Goal: Information Seeking & Learning: Find specific fact

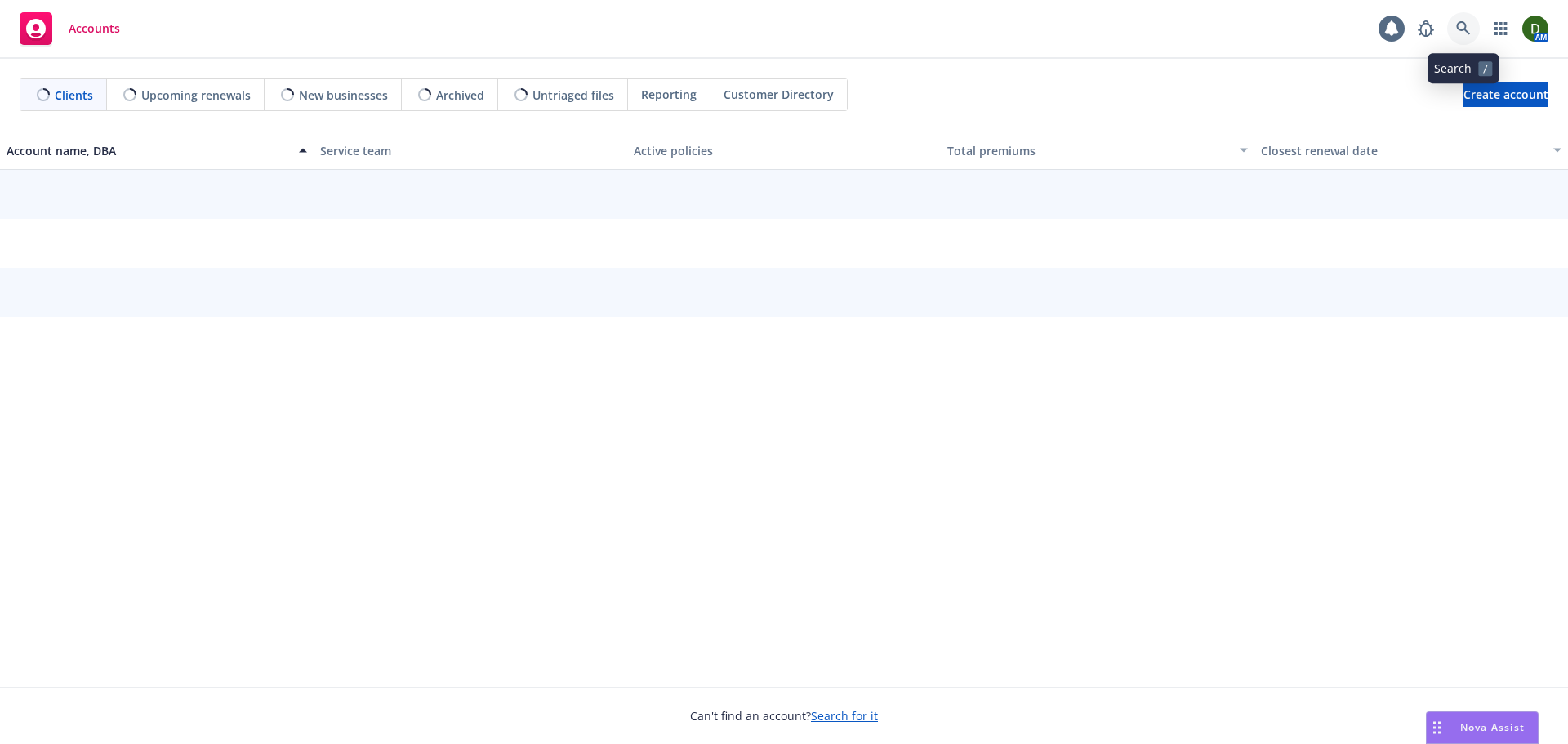
click at [1450, 20] on link at bounding box center [1464, 29] width 33 height 33
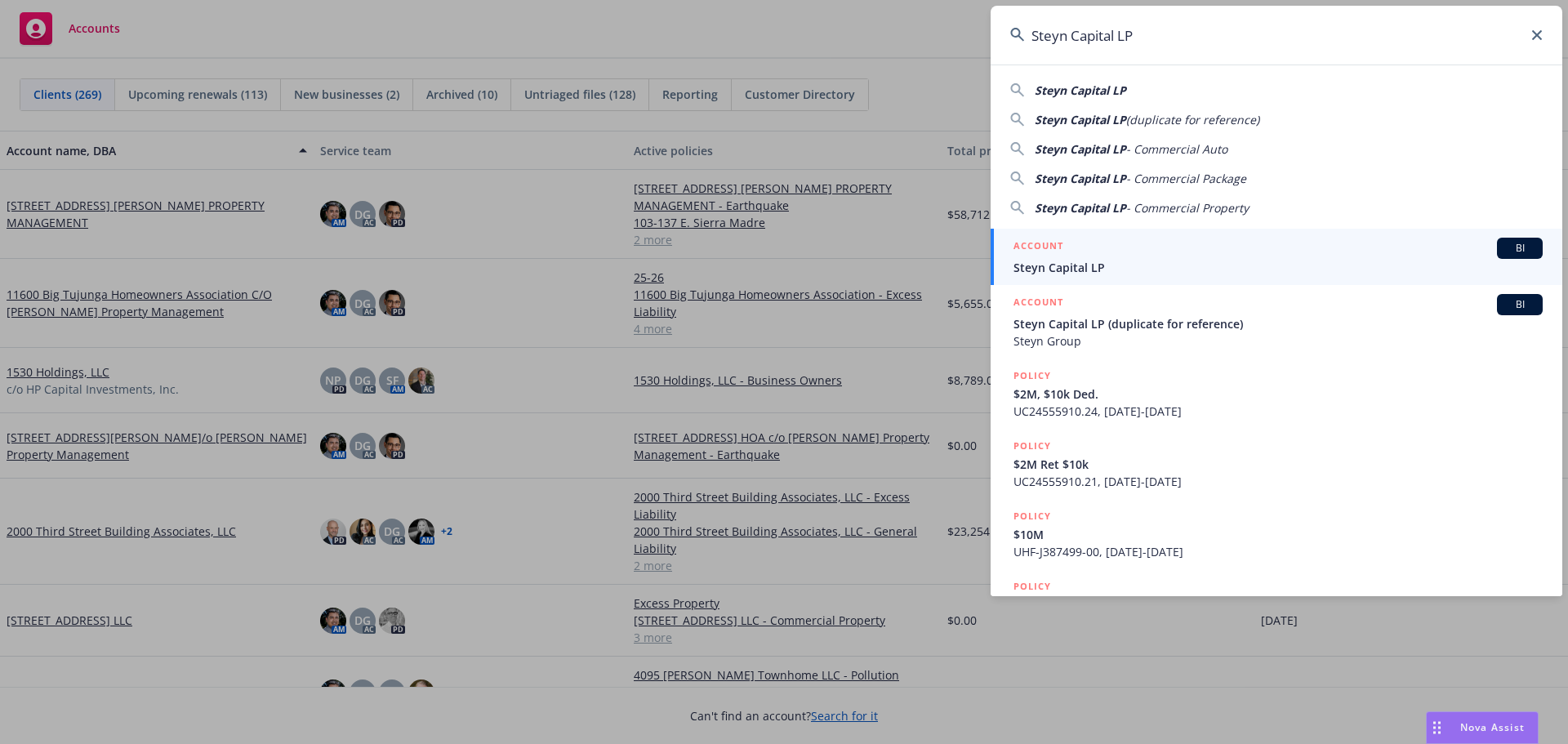
type input "Steyn Capital LP"
click at [1205, 235] on link "ACCOUNT BI Steyn Capital LP" at bounding box center [1276, 257] width 571 height 56
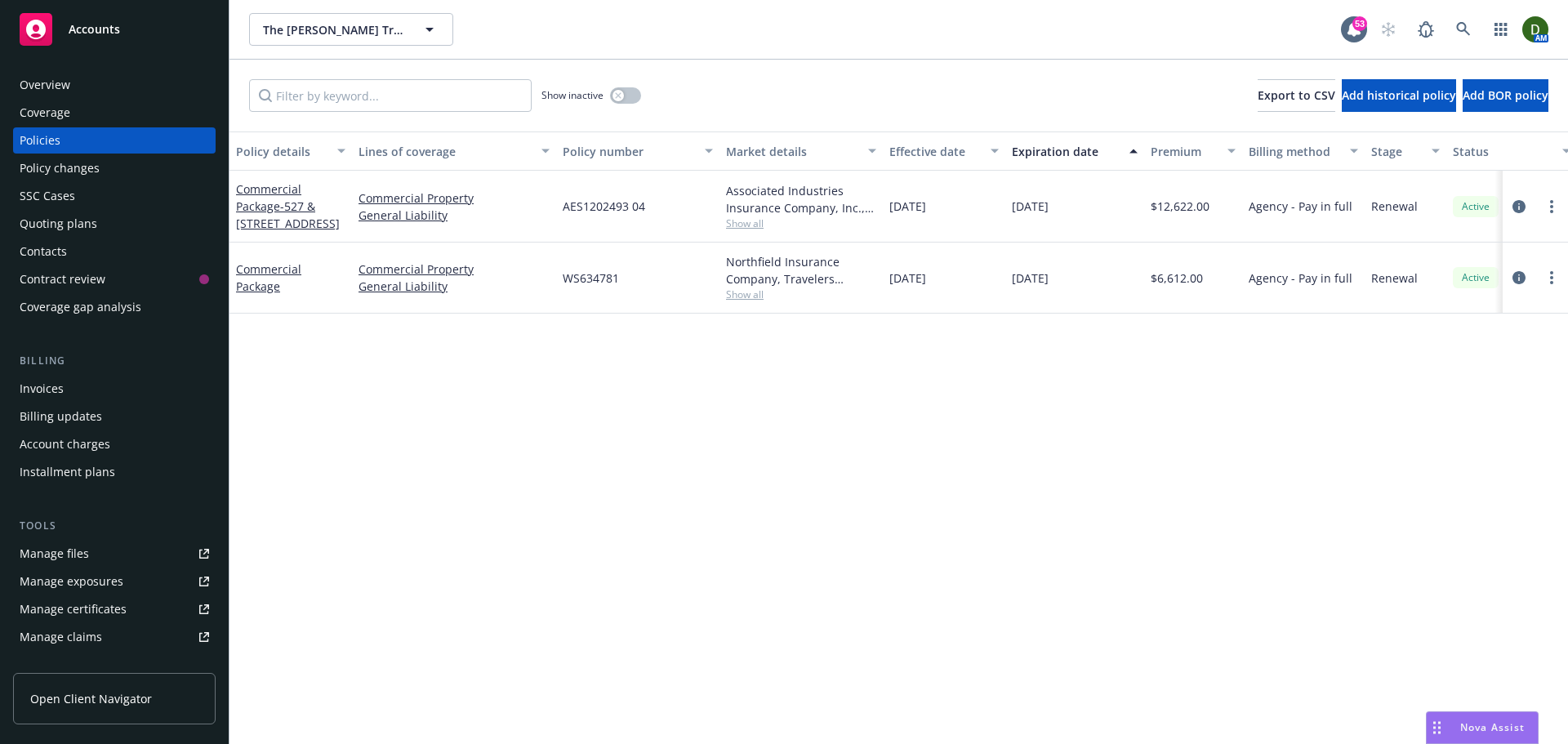
click at [134, 91] on div "Overview" at bounding box center [114, 85] width 190 height 26
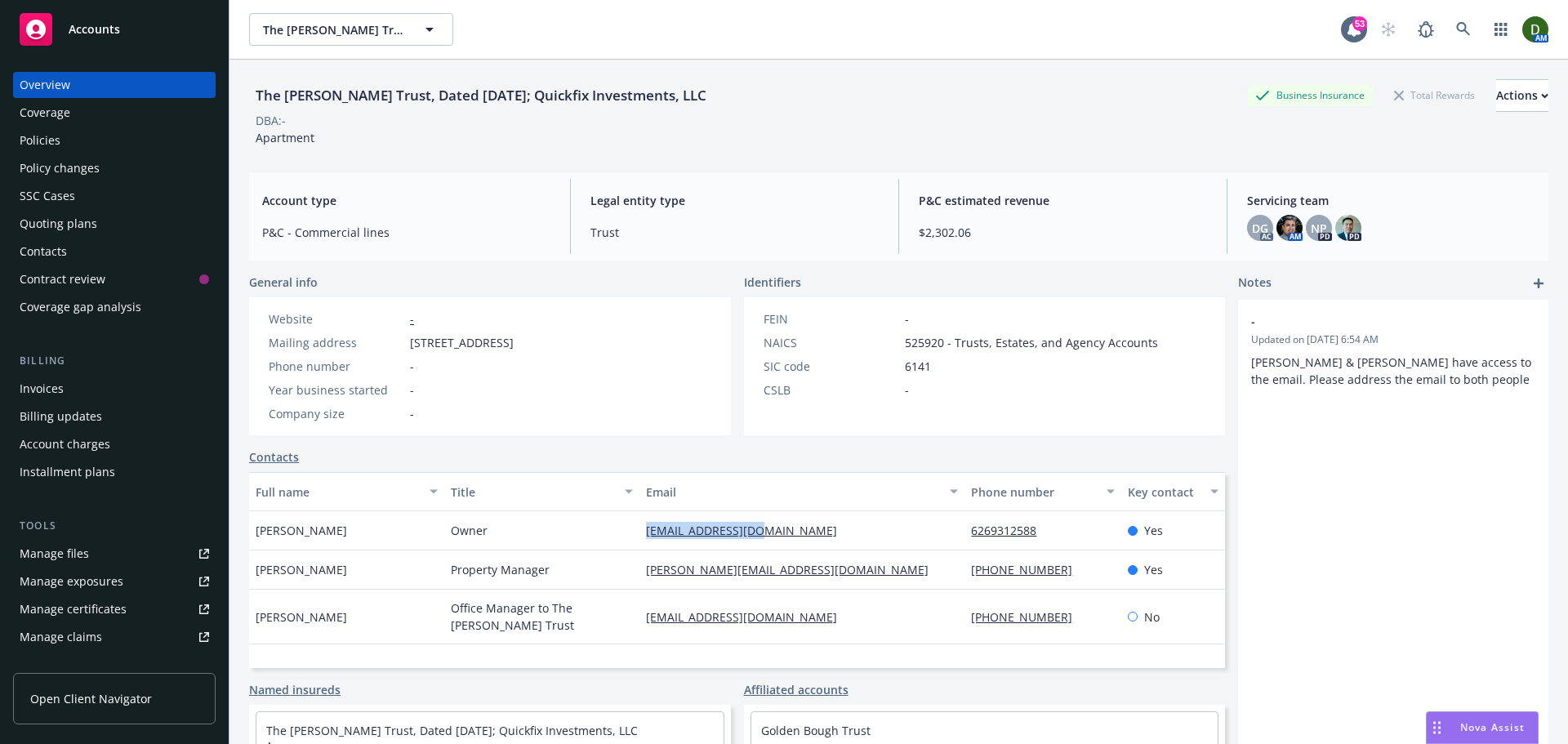
drag, startPoint x: 790, startPoint y: 536, endPoint x: 574, endPoint y: 545, distance: 216.2
click at [574, 545] on div "Dolores Wilson Owner mrafunding@aol.com 6269312588 Yes" at bounding box center [737, 531] width 976 height 40
copy div "mrafunding@aol.com"
drag, startPoint x: 907, startPoint y: 563, endPoint x: 615, endPoint y: 571, distance: 292.1
click at [615, 571] on div "Vincent D'Amato Property Manager vincent@buenavistamanagementgroup.com 213-487-…" at bounding box center [737, 569] width 976 height 40
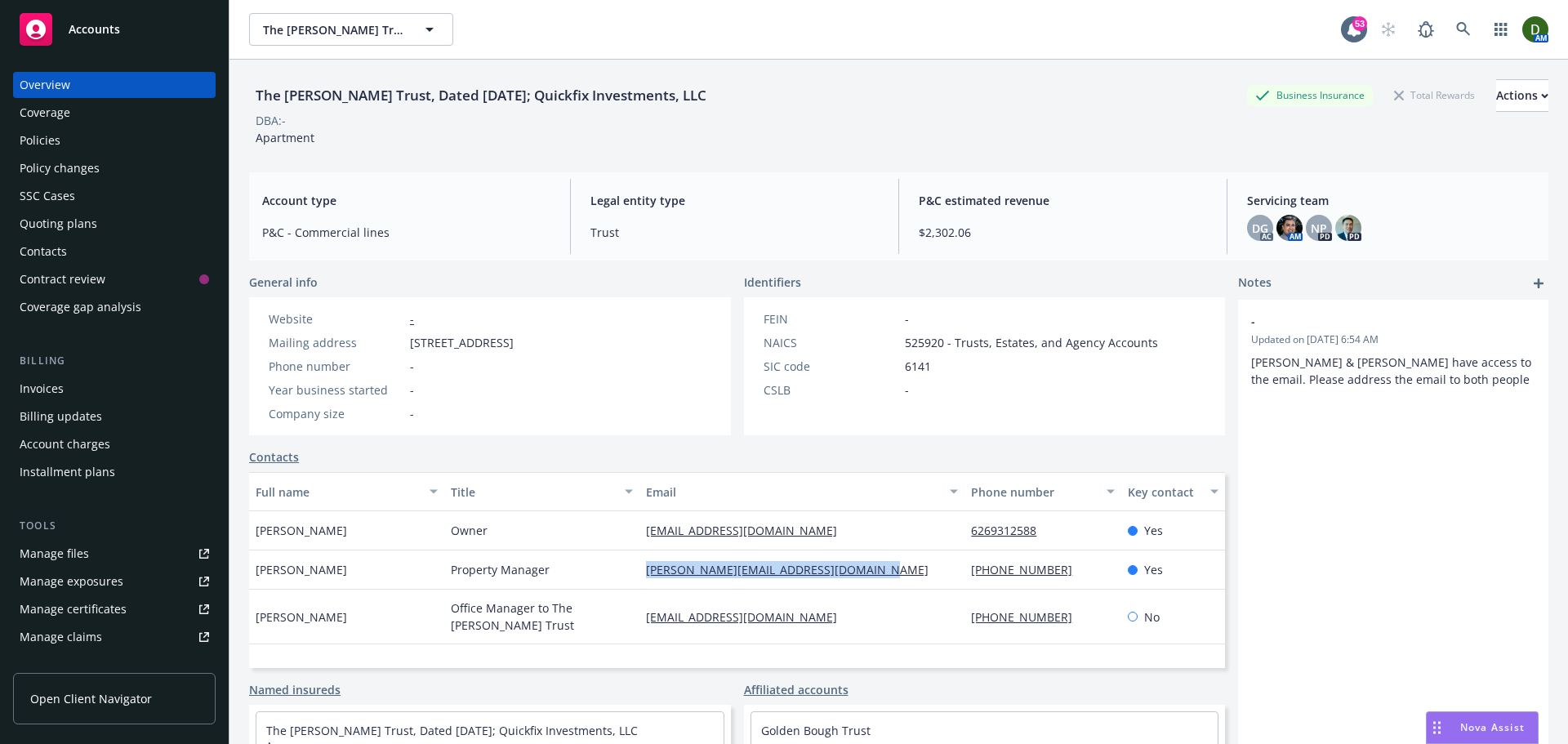
copy div "vincent@buenavistamanagementgroup.com"
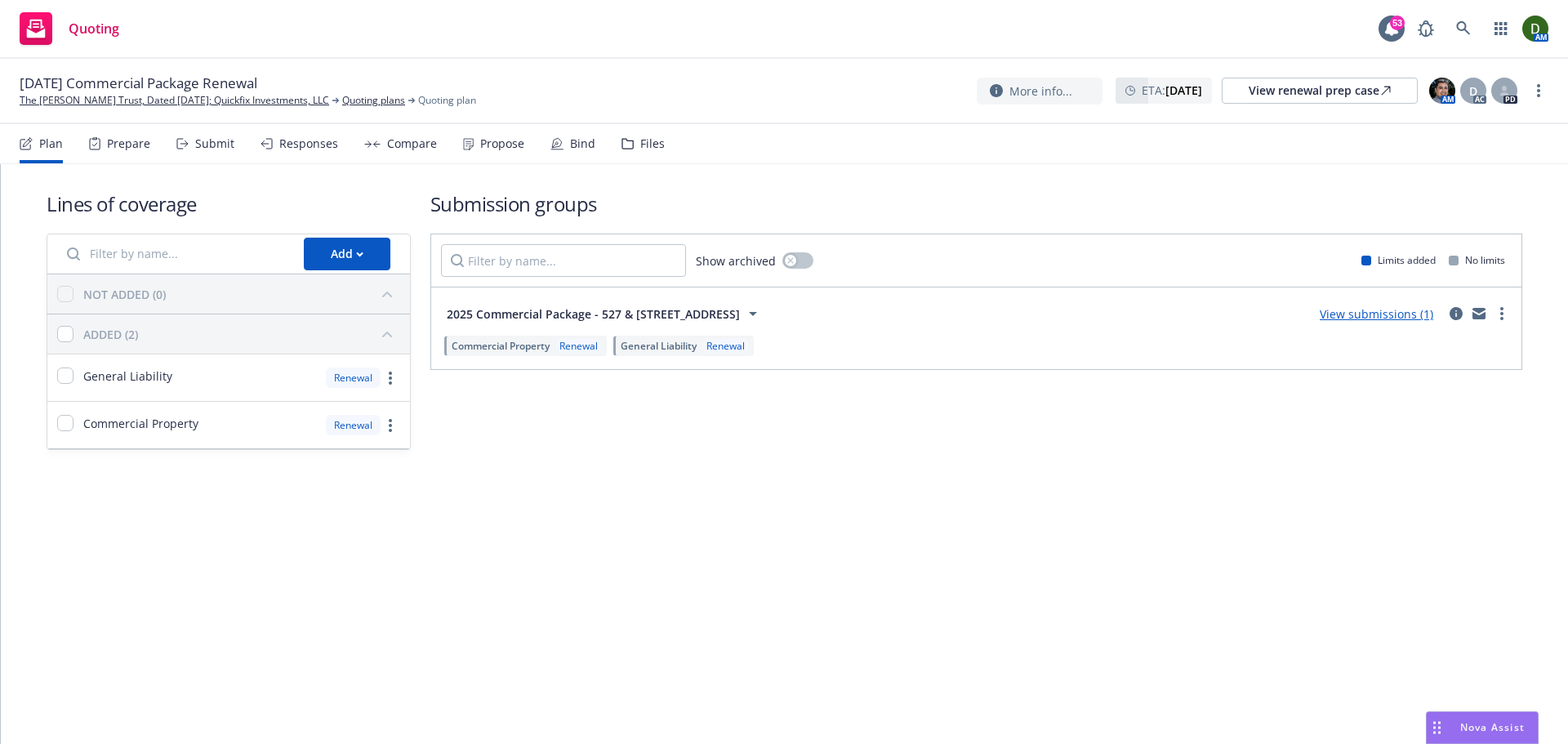
click at [653, 145] on div "Files" at bounding box center [652, 143] width 25 height 13
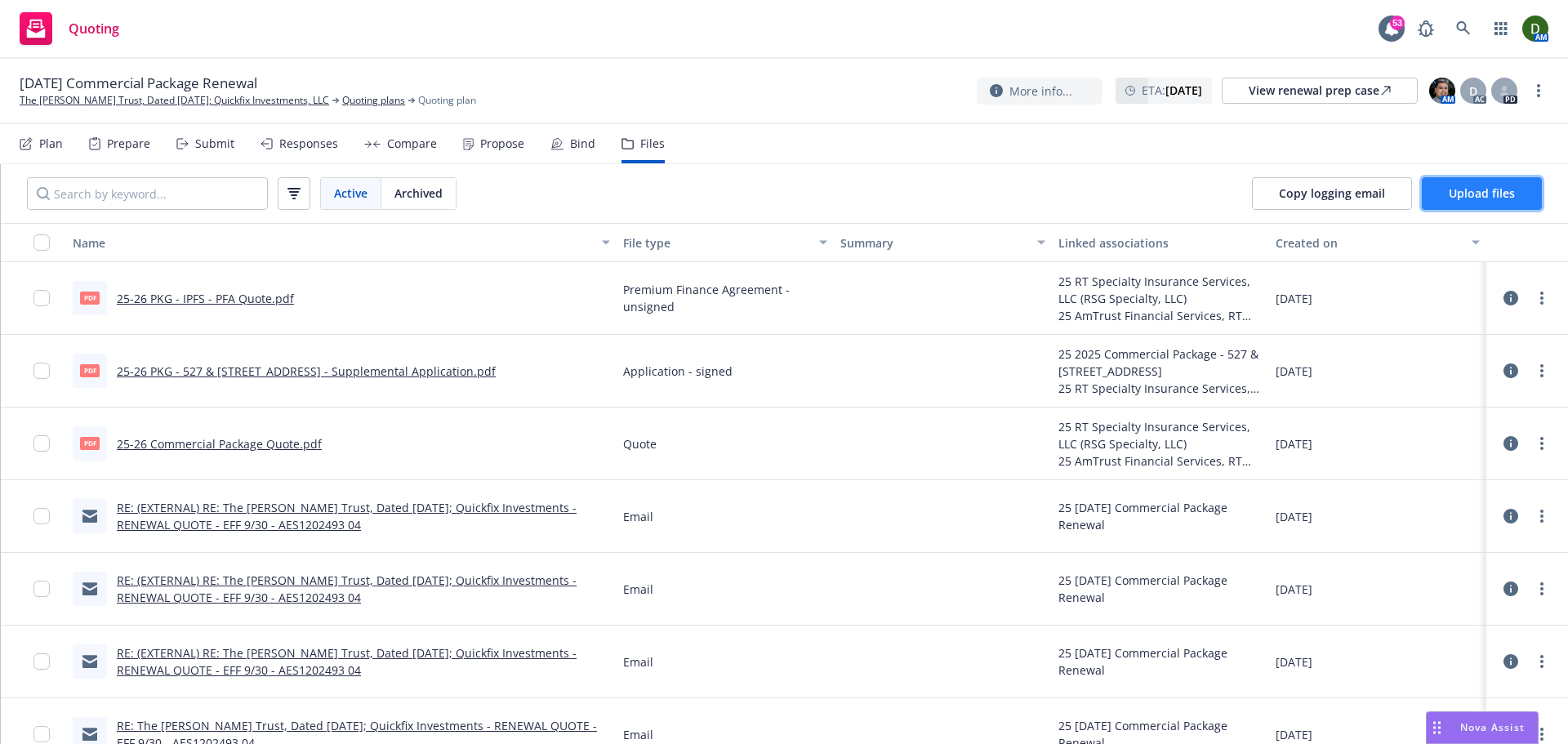
click at [1472, 188] on span "Upload files" at bounding box center [1482, 192] width 66 height 16
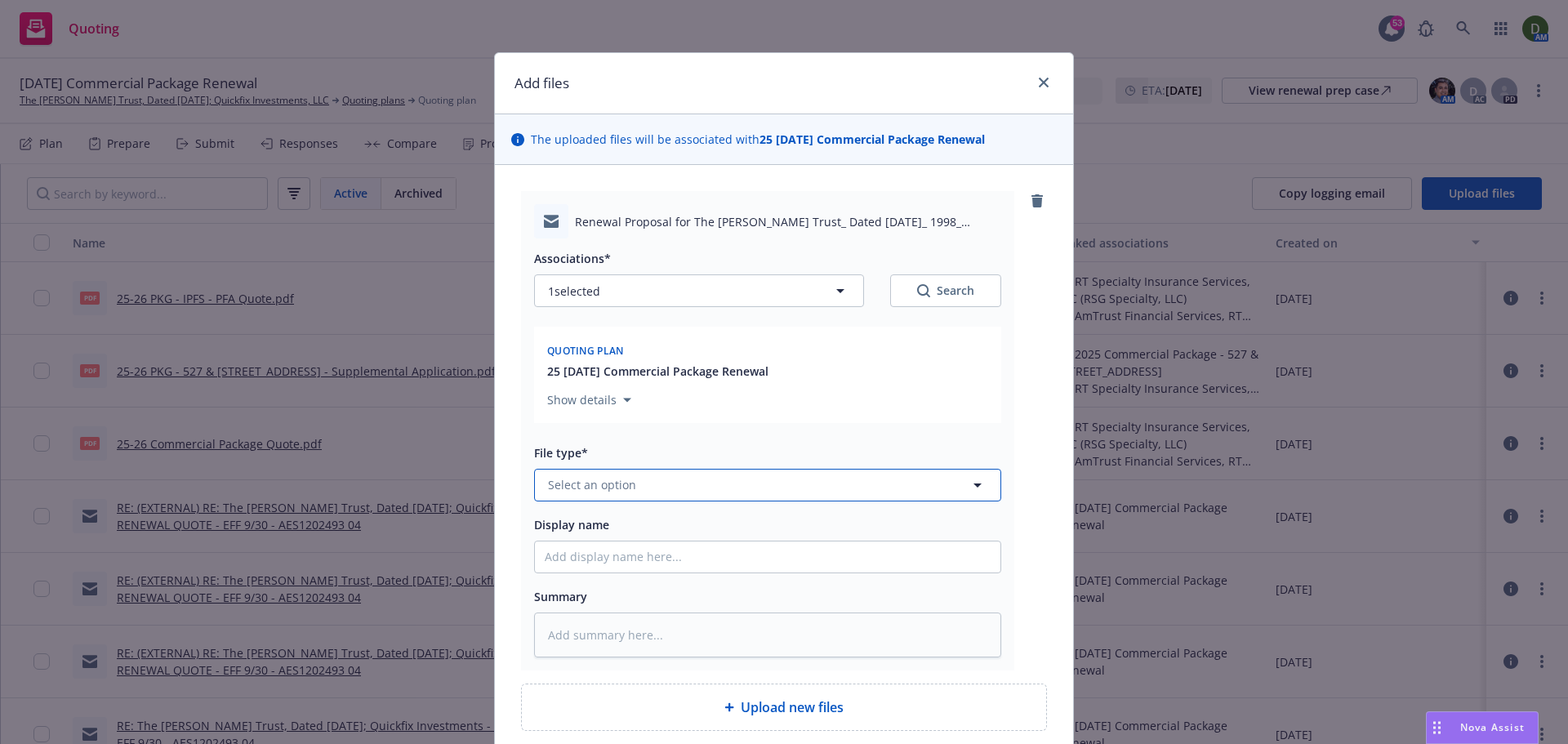
click at [623, 486] on span "Select an option" at bounding box center [593, 484] width 88 height 17
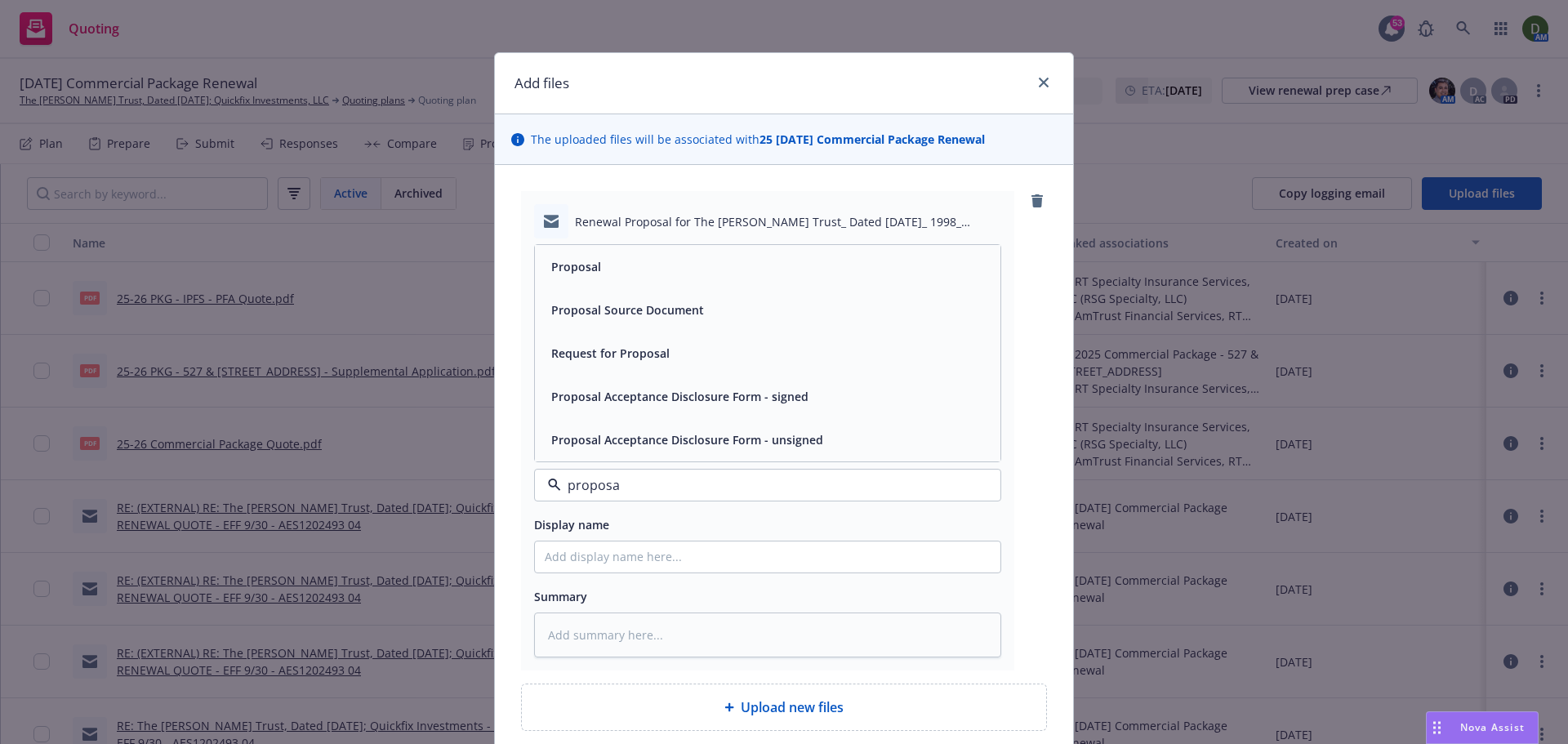
type input "proposal"
click at [725, 273] on div "Proposal" at bounding box center [767, 267] width 446 height 24
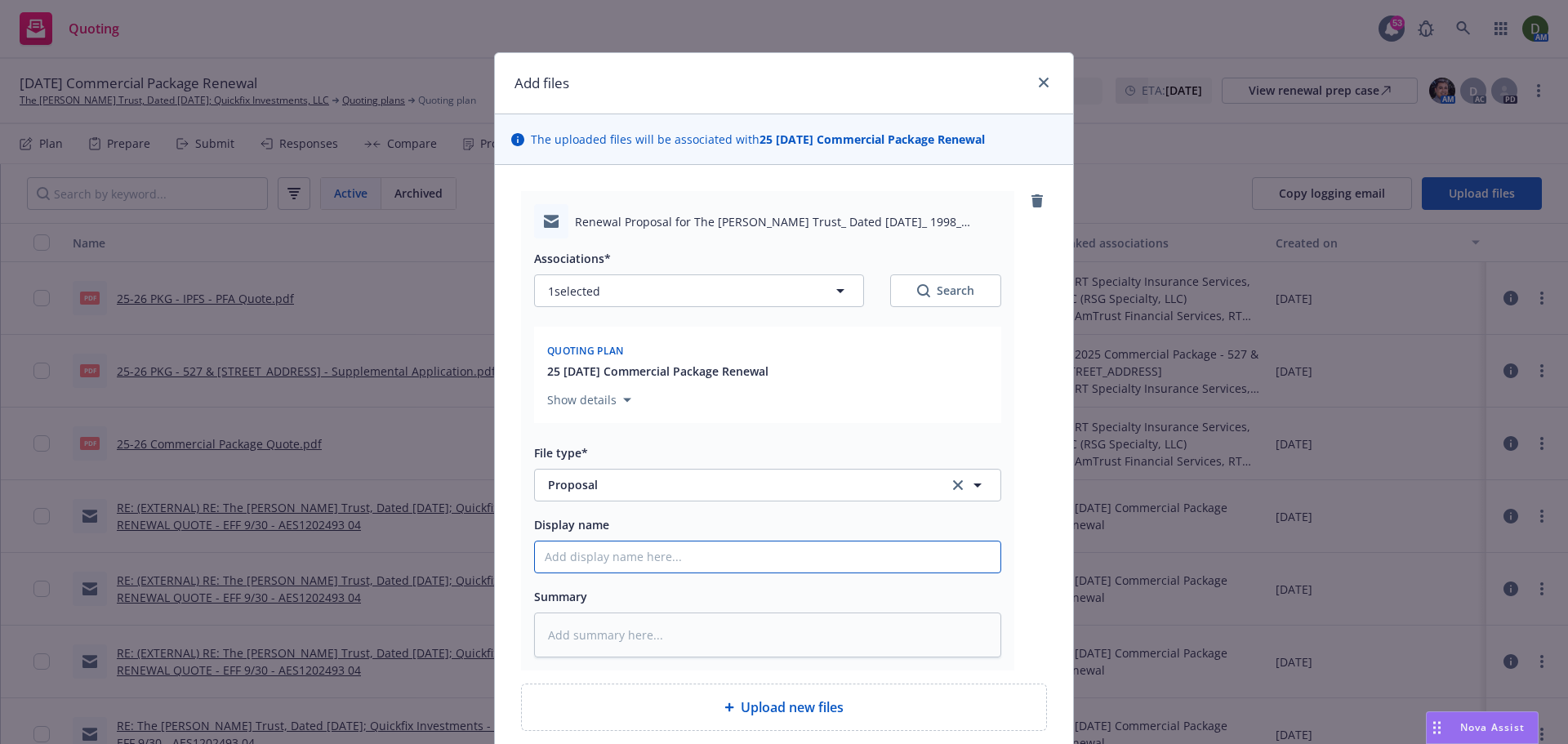
click at [603, 544] on input "Display name" at bounding box center [767, 556] width 466 height 31
type textarea "x"
type input "2"
type textarea "x"
type input "25"
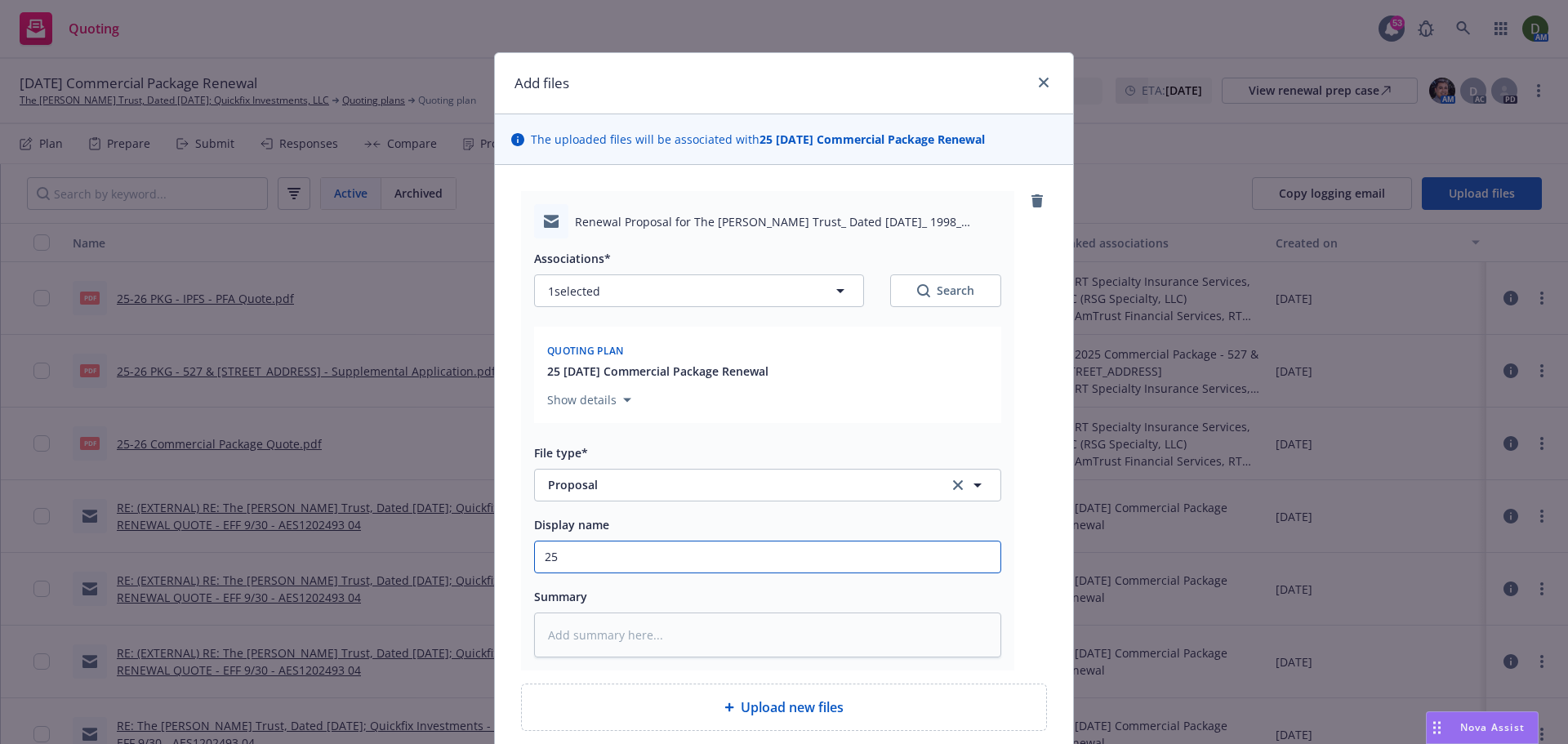
type textarea "x"
type input "25-"
type textarea "x"
type input "25-2"
type textarea "x"
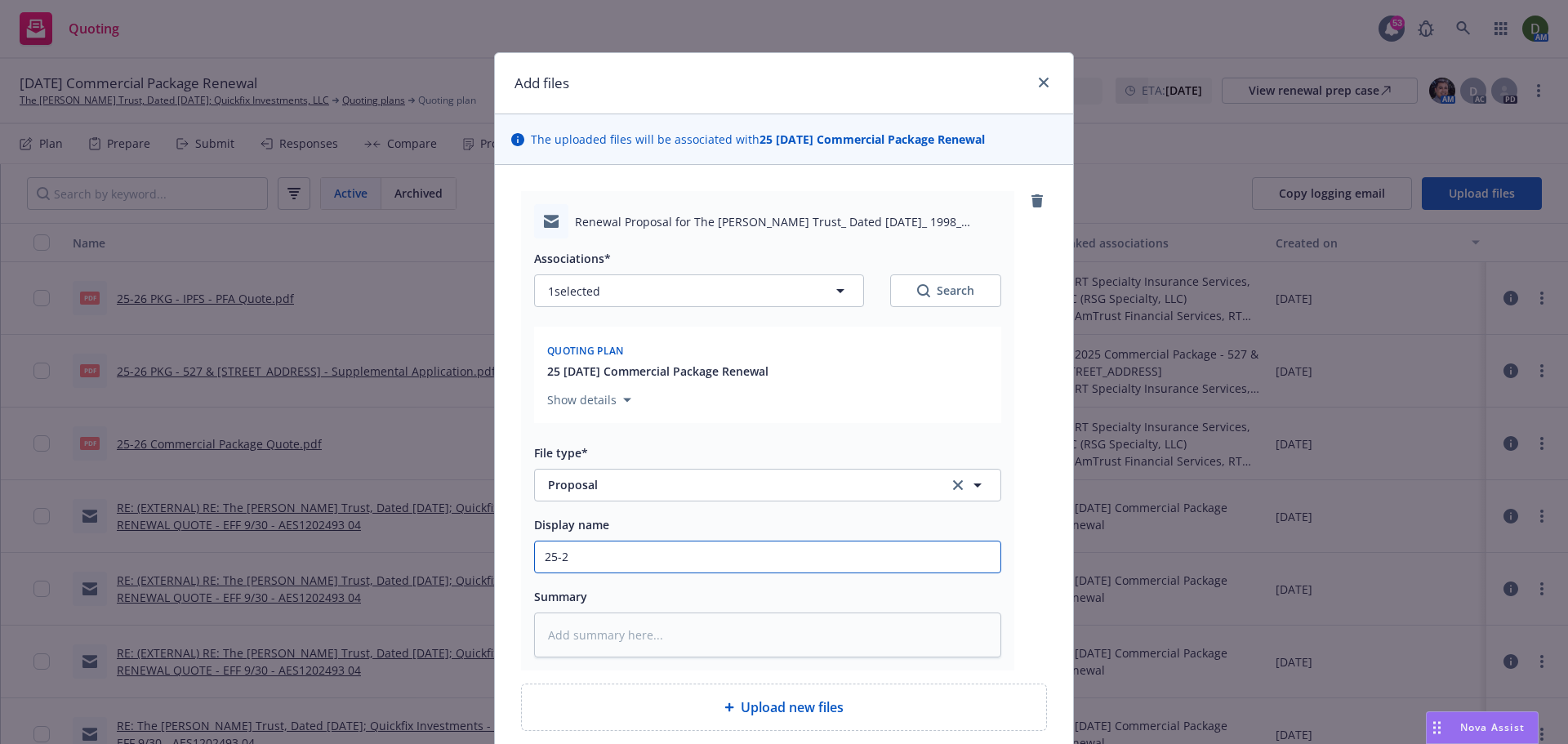
type input "25-26"
type textarea "x"
type input "25-26"
type textarea "x"
type input "25-26 P"
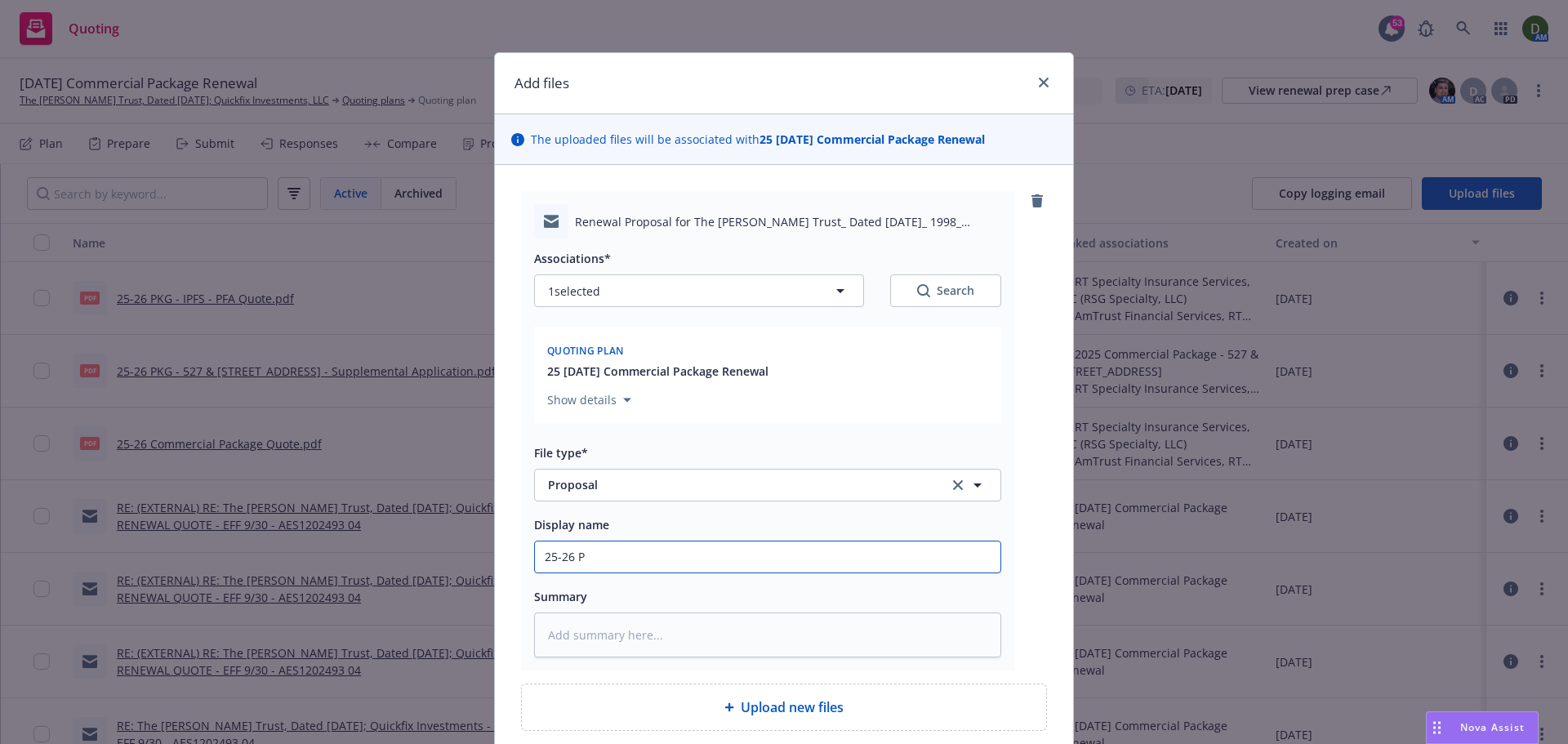
type textarea "x"
type input "25-26 PK"
type textarea "x"
type input "25-26 PKG"
type textarea "x"
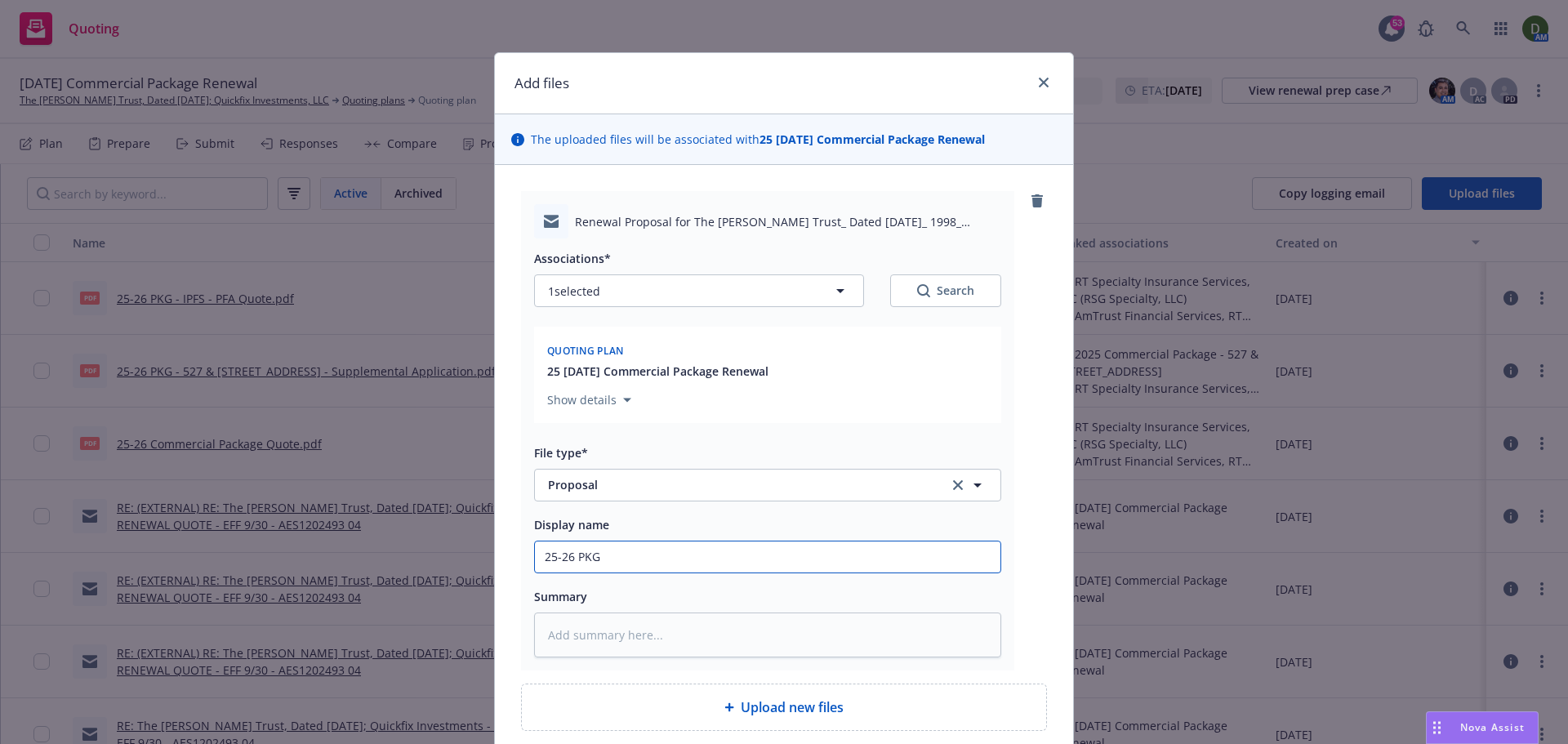
type input "25-26 PKG"
type textarea "x"
type input "25-26 PKG ("
type textarea "x"
type input "25-26 PKG ("
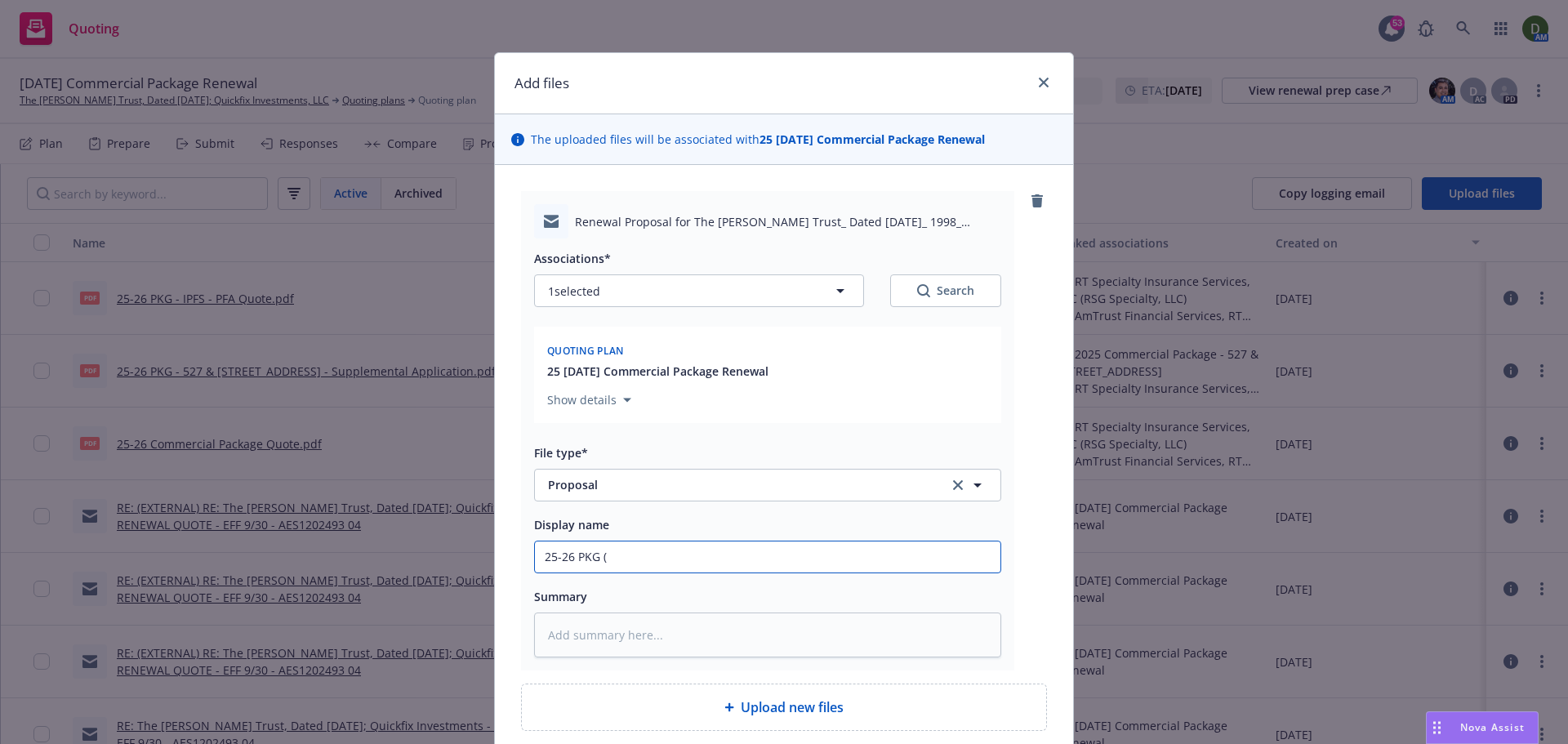
type textarea "x"
type input "25-26 PKG ("
type textarea "x"
type input "25-26 PKG (5"
type textarea "x"
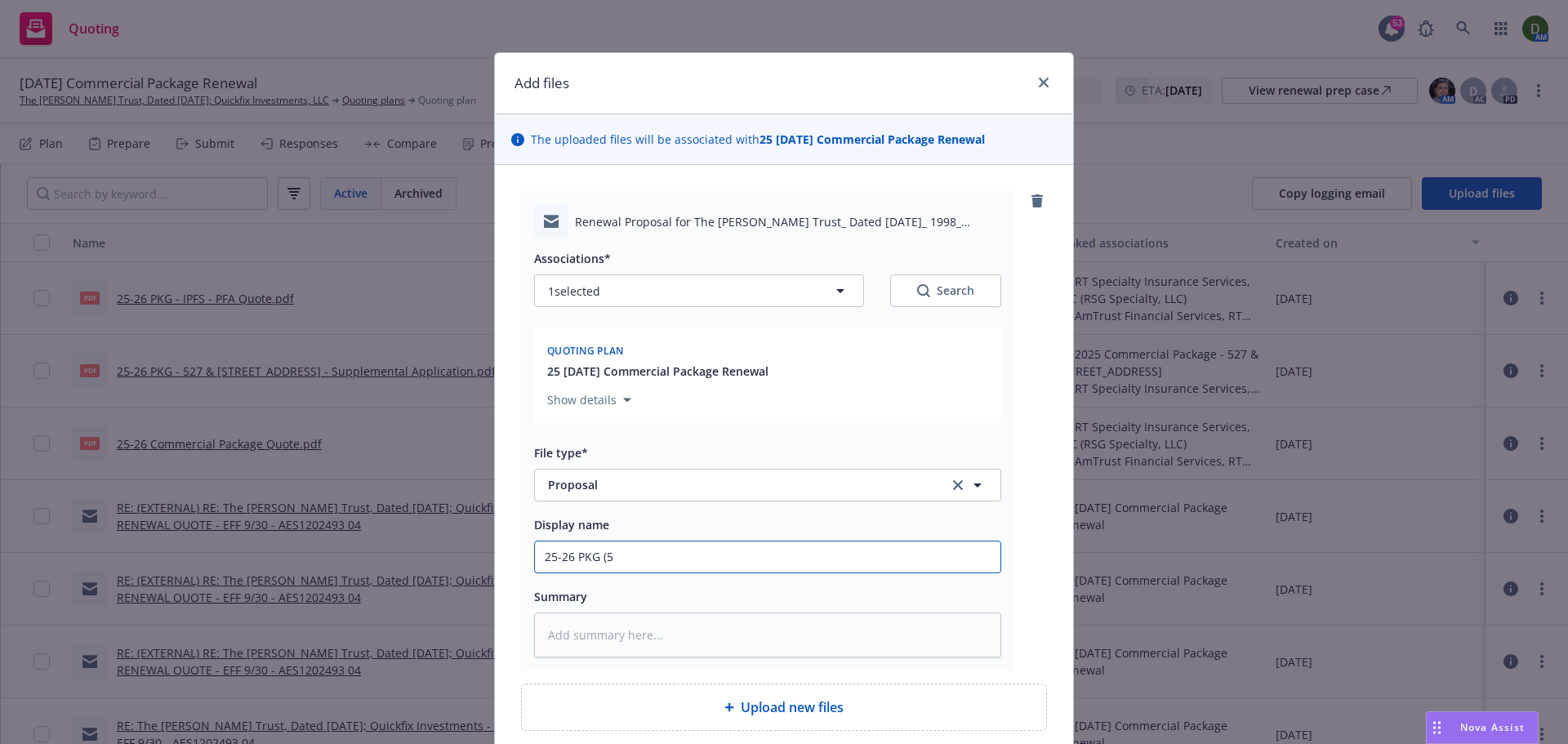
type input "25-26 PKG (52"
type textarea "x"
type input "25-26 PKG (527"
type textarea "x"
type input "25-26 PKG (527"
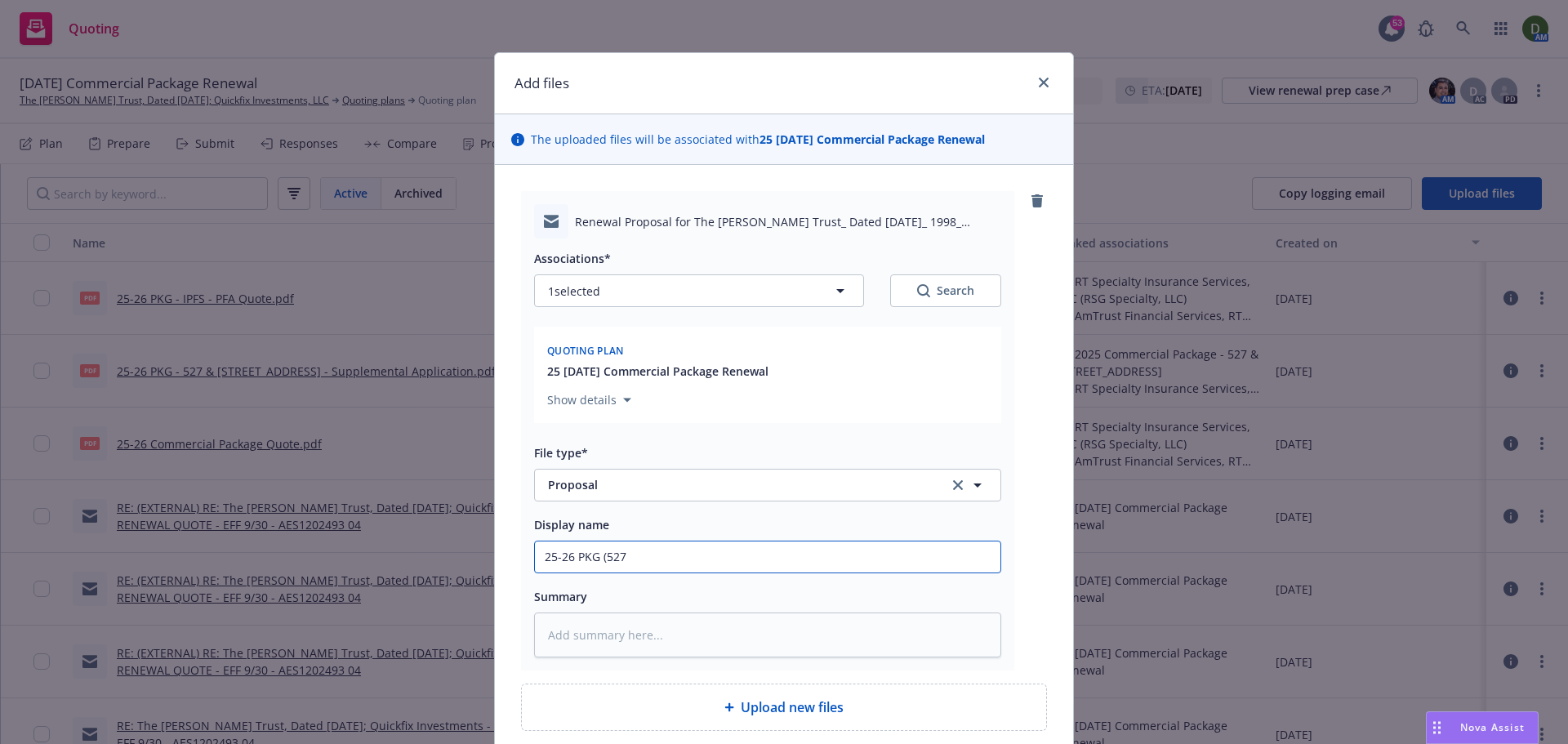
type textarea "x"
type input "25-26 PKG (527 &"
type textarea "x"
type input "25-26 PKG (527 &"
type textarea "x"
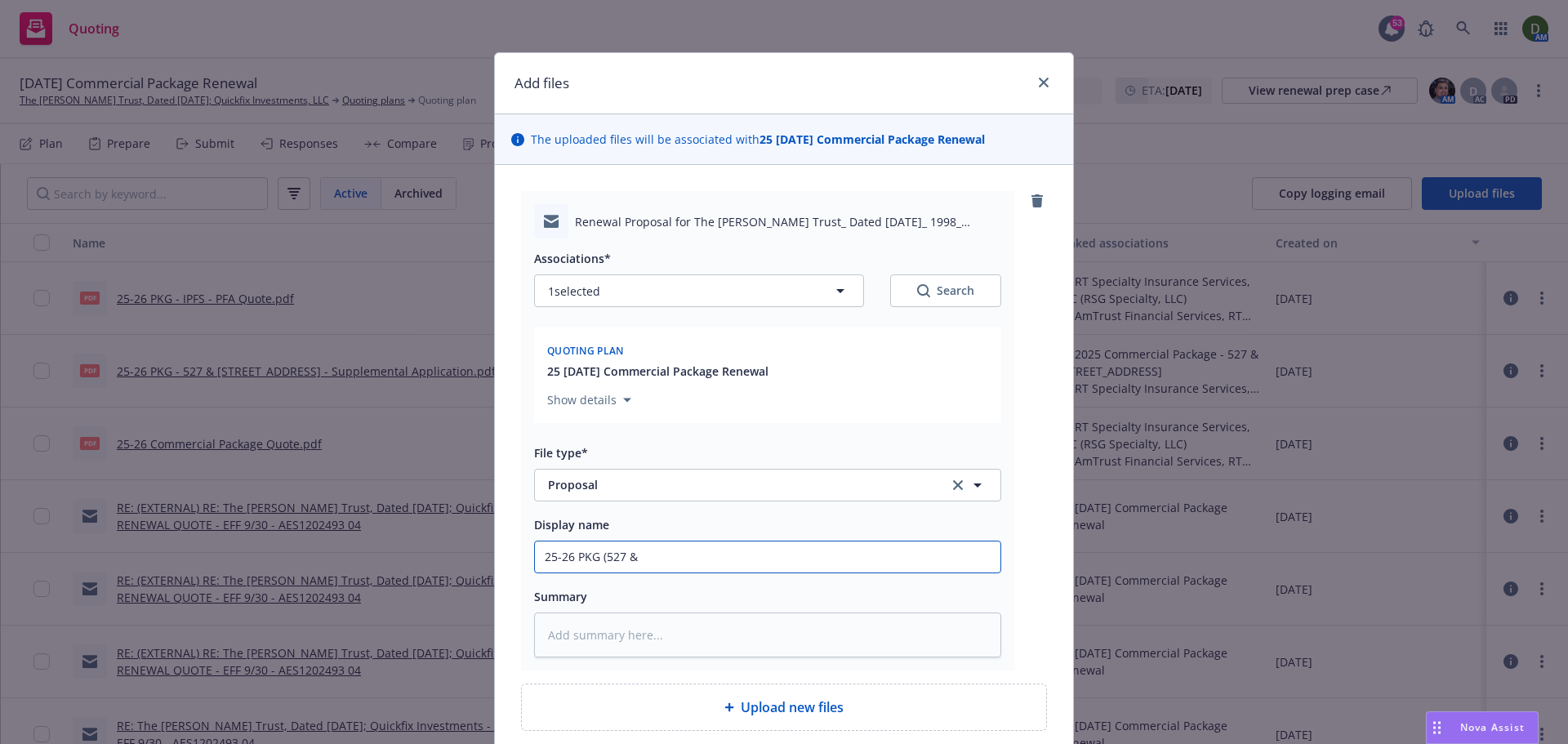
type input "25-26 PKG (527 & 5"
type textarea "x"
type input "25-26 PKG (527 & 52"
type textarea "x"
type input "25-26 PKG (527 & 529"
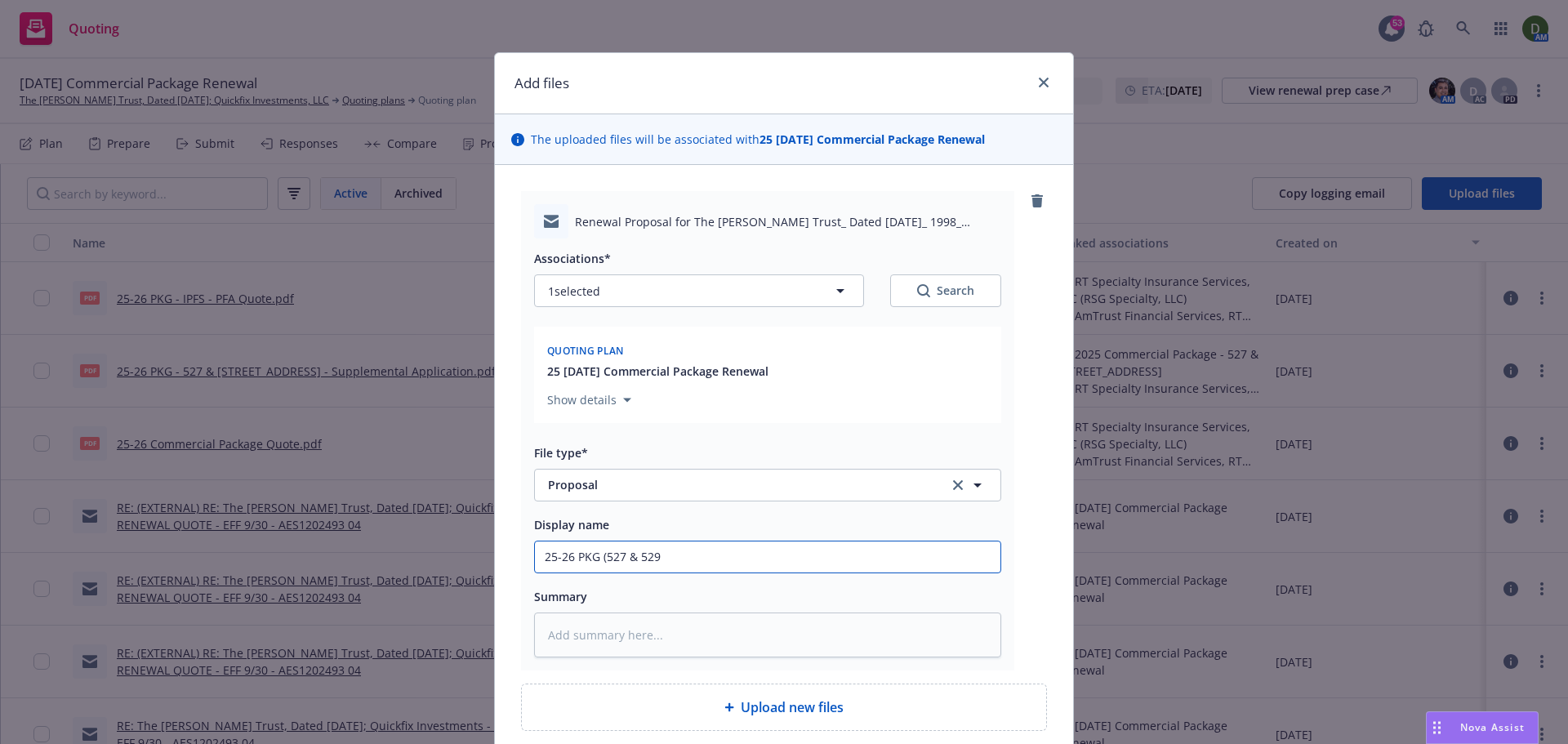
type textarea "x"
type input "25-26 PKG (527 & 529"
type textarea "x"
type input "25-26 PKG (527 & 529 W"
type textarea "x"
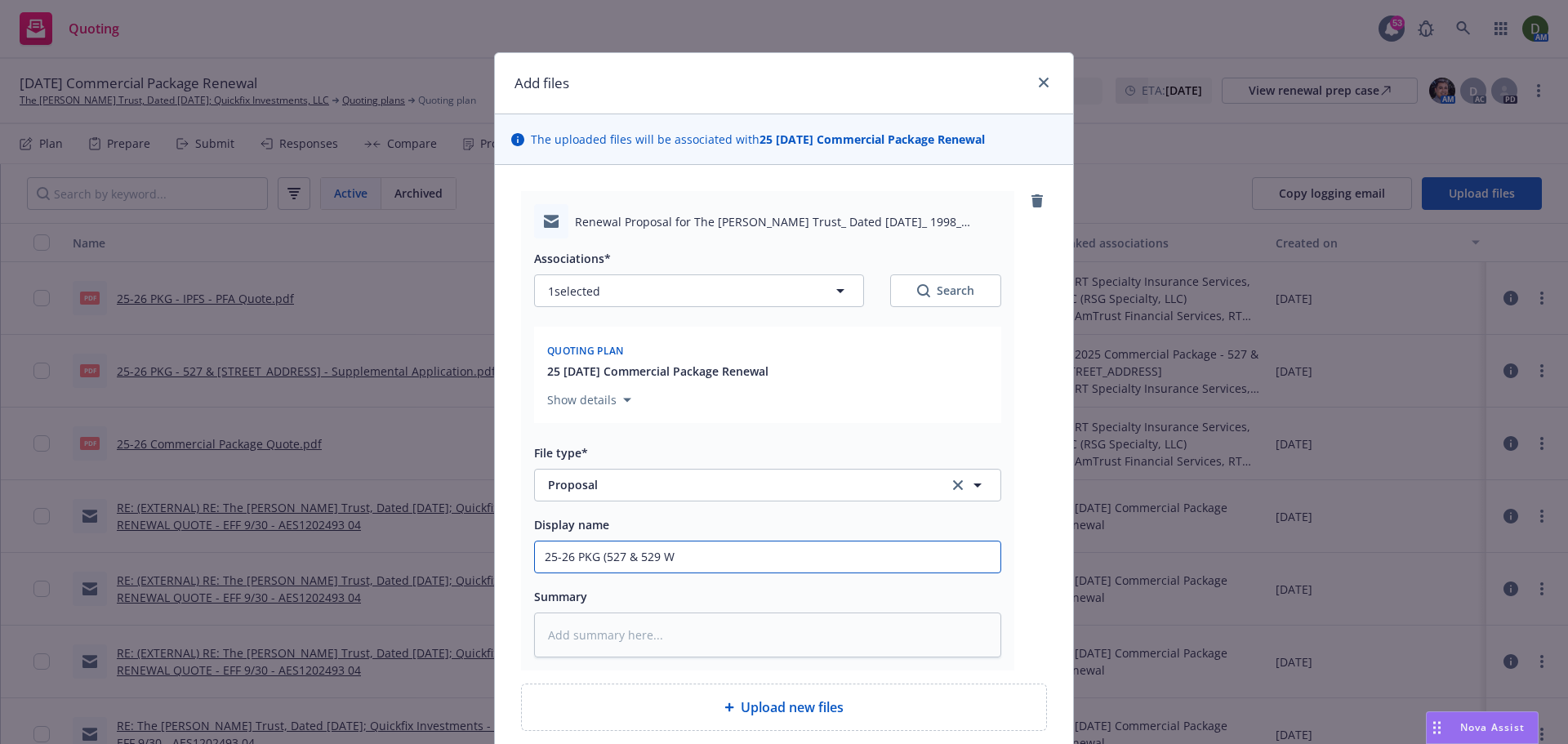
type input "25-26 PKG (527 & 529 W"
type textarea "x"
type input "25-26 PKG (527 & 529 W 8"
type textarea "x"
type input "25-26 PKG (527 & 529 W 82"
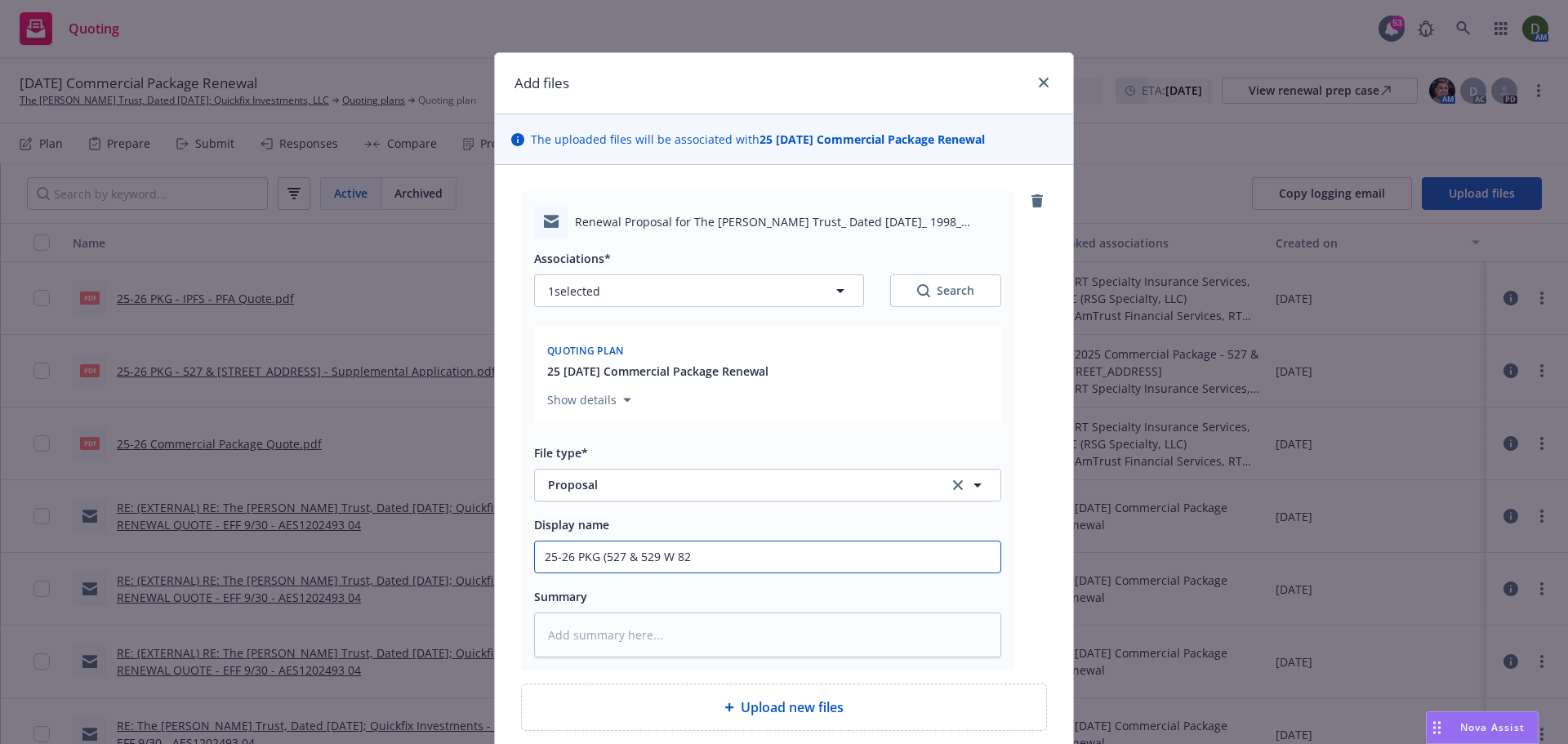
type textarea "x"
type input "25-26 PKG (527 & 529 W 82n"
type textarea "x"
type input "25-26 PKG (527 & 529 W 82nd"
type textarea "x"
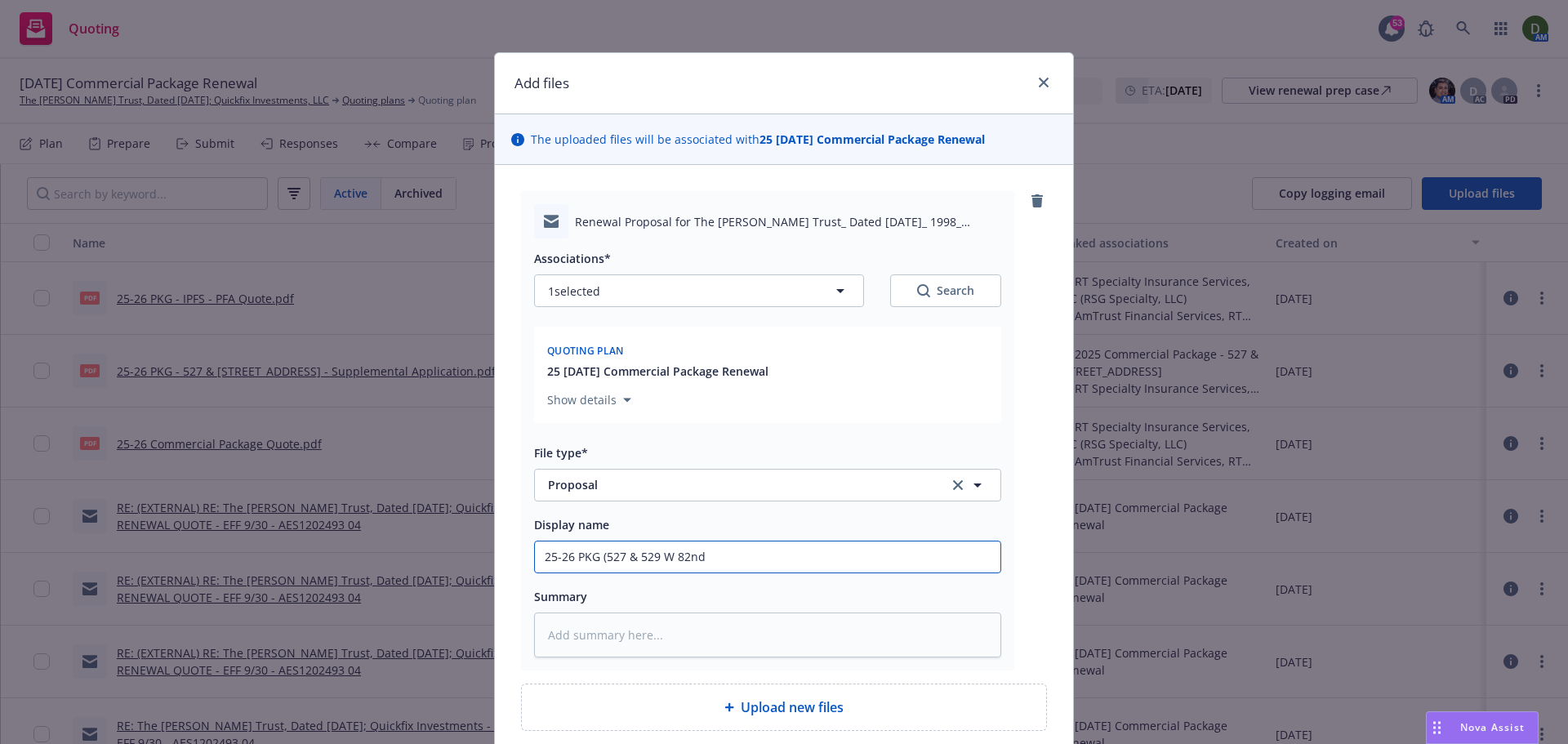
type input "25-26 PKG (527 & 529 W 82nd"
type textarea "x"
type input "25-26 PKG (527 & 529 W 82nd S"
type textarea "x"
type input "25-26 PKG (527 & 529 W 82nd St"
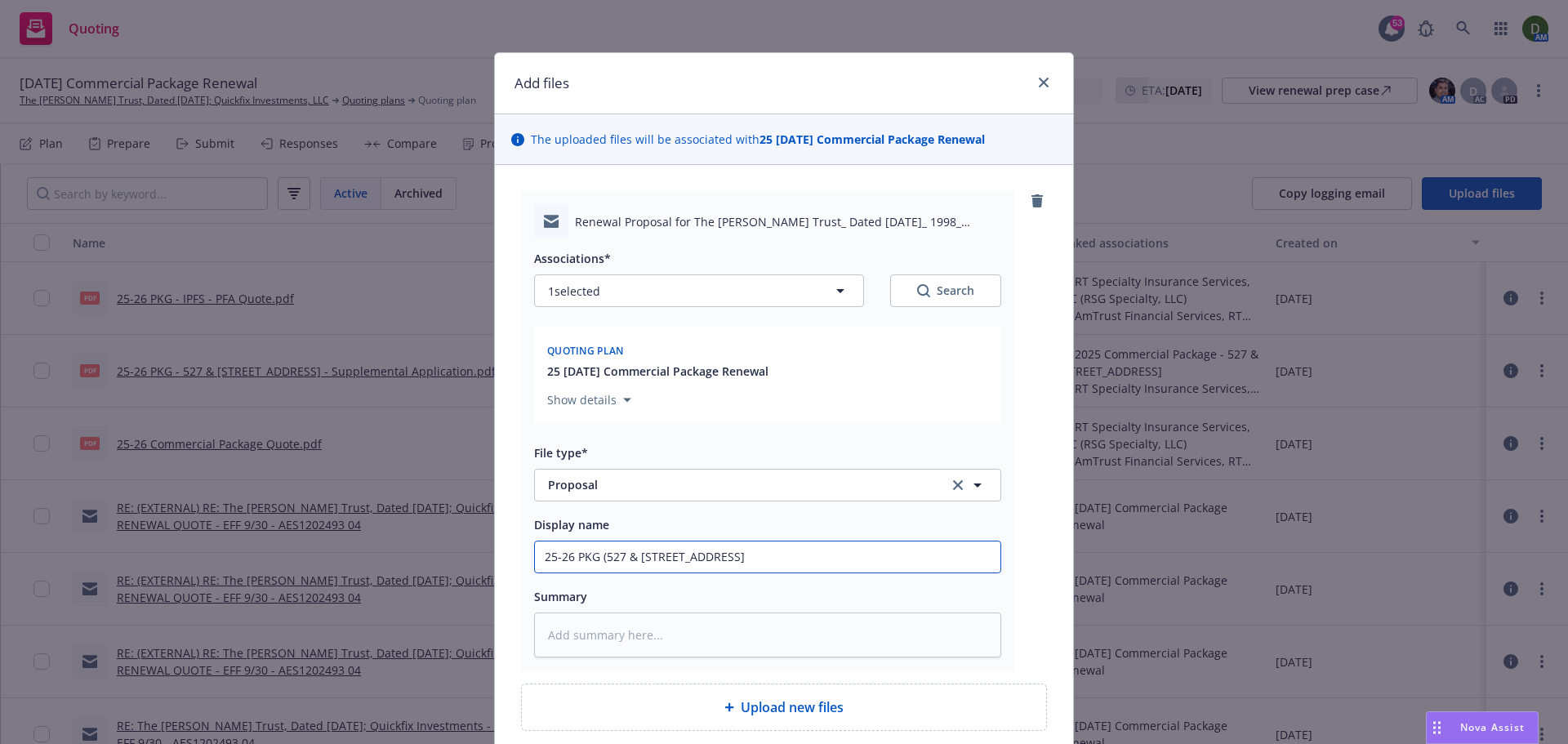
type textarea "x"
type input "25-26 PKG (527 & 529 W 82nd St."
type textarea "x"
type input "25-26 PKG (527 & 529 W 82nd St.)"
type textarea "x"
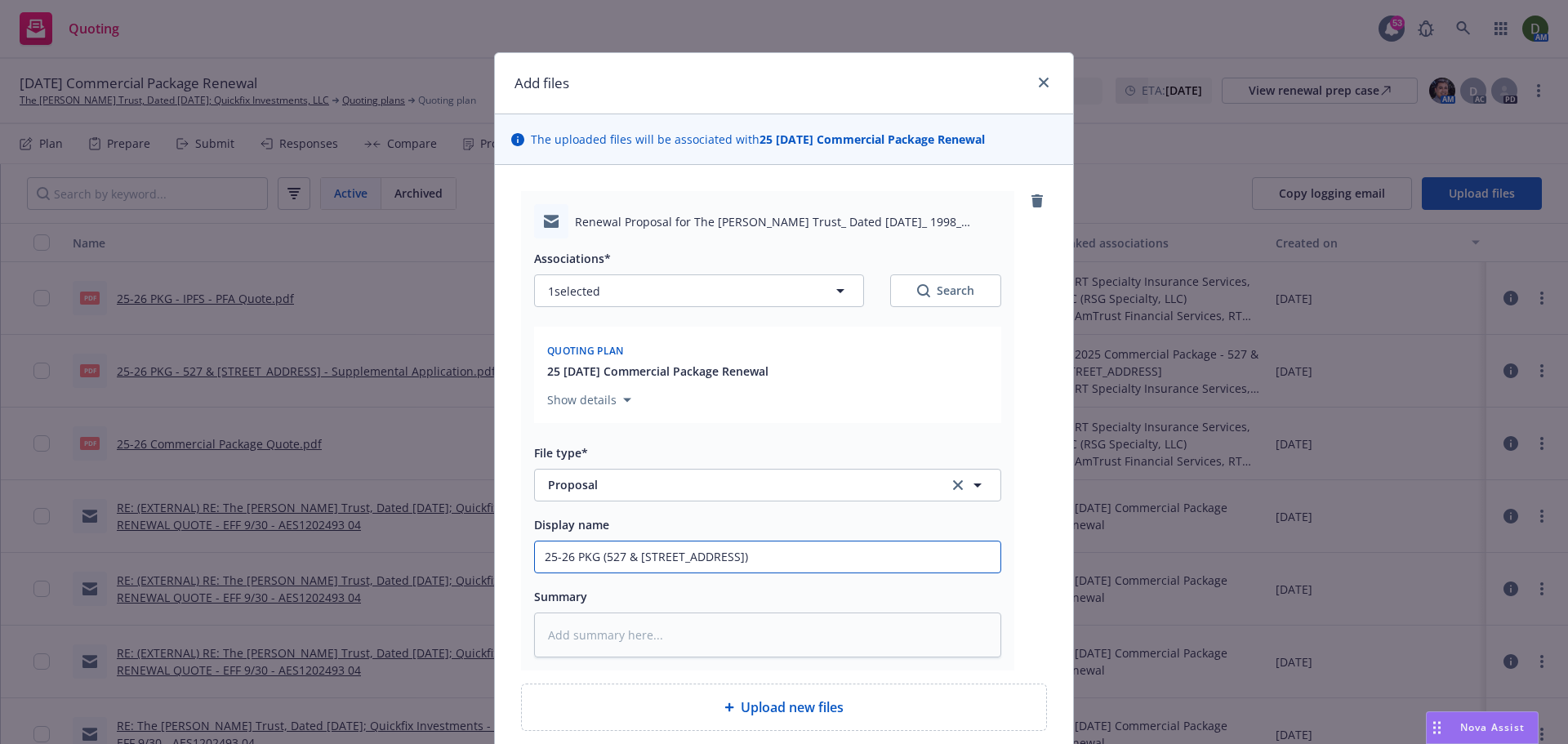
type input "25-26 PKG (527 & 529 W 82nd St.)"
type textarea "x"
type input "25-26 PKG (527 & 529 W 82nd St.) -"
type textarea "x"
type input "25-26 PKG (527 & 529 W 82nd St.) -"
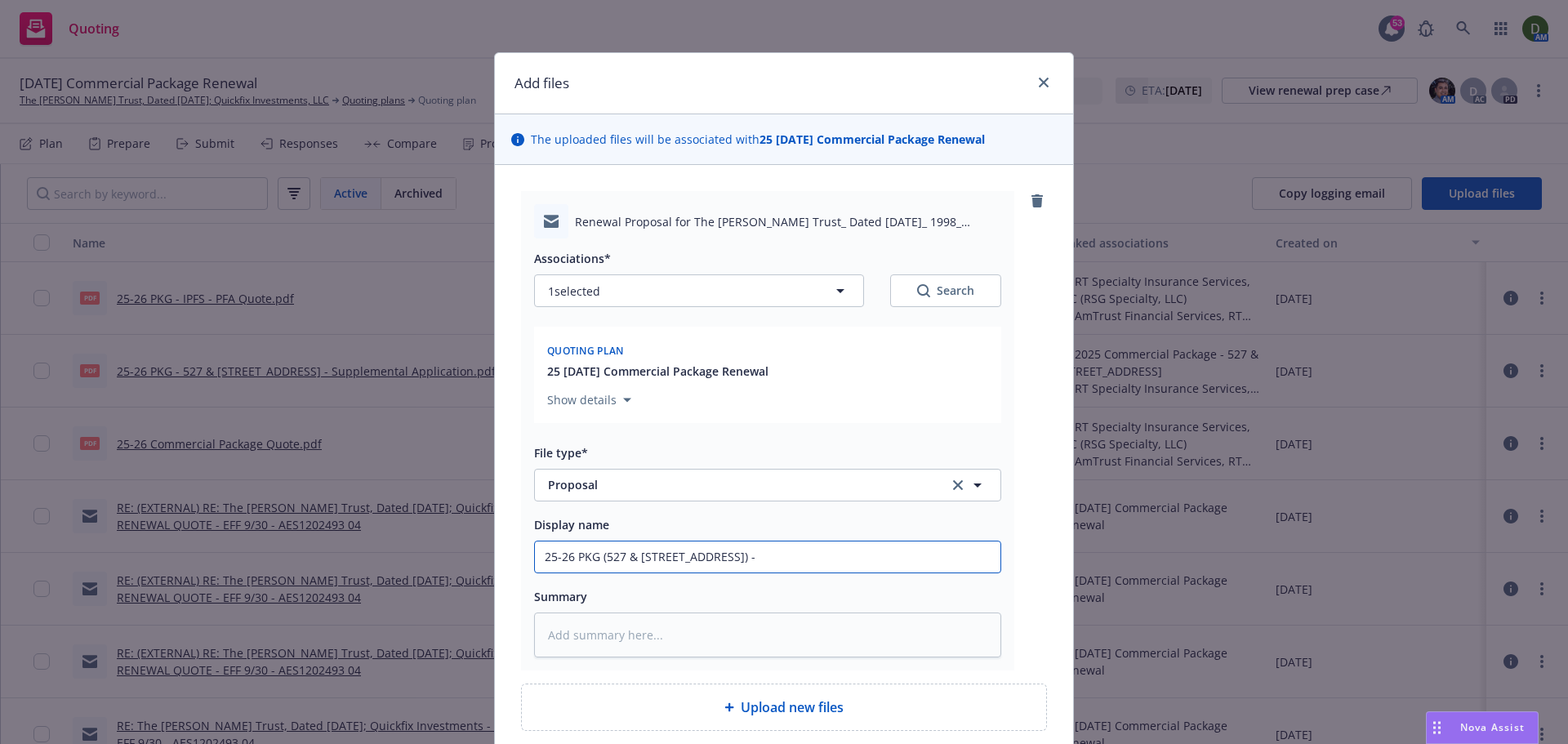
type textarea "x"
type input "25-26 PKG (527 & 529 W 82nd St.) - T"
type textarea "x"
type input "25-26 PKG (527 & 529 W 82nd St.) - To"
type textarea "x"
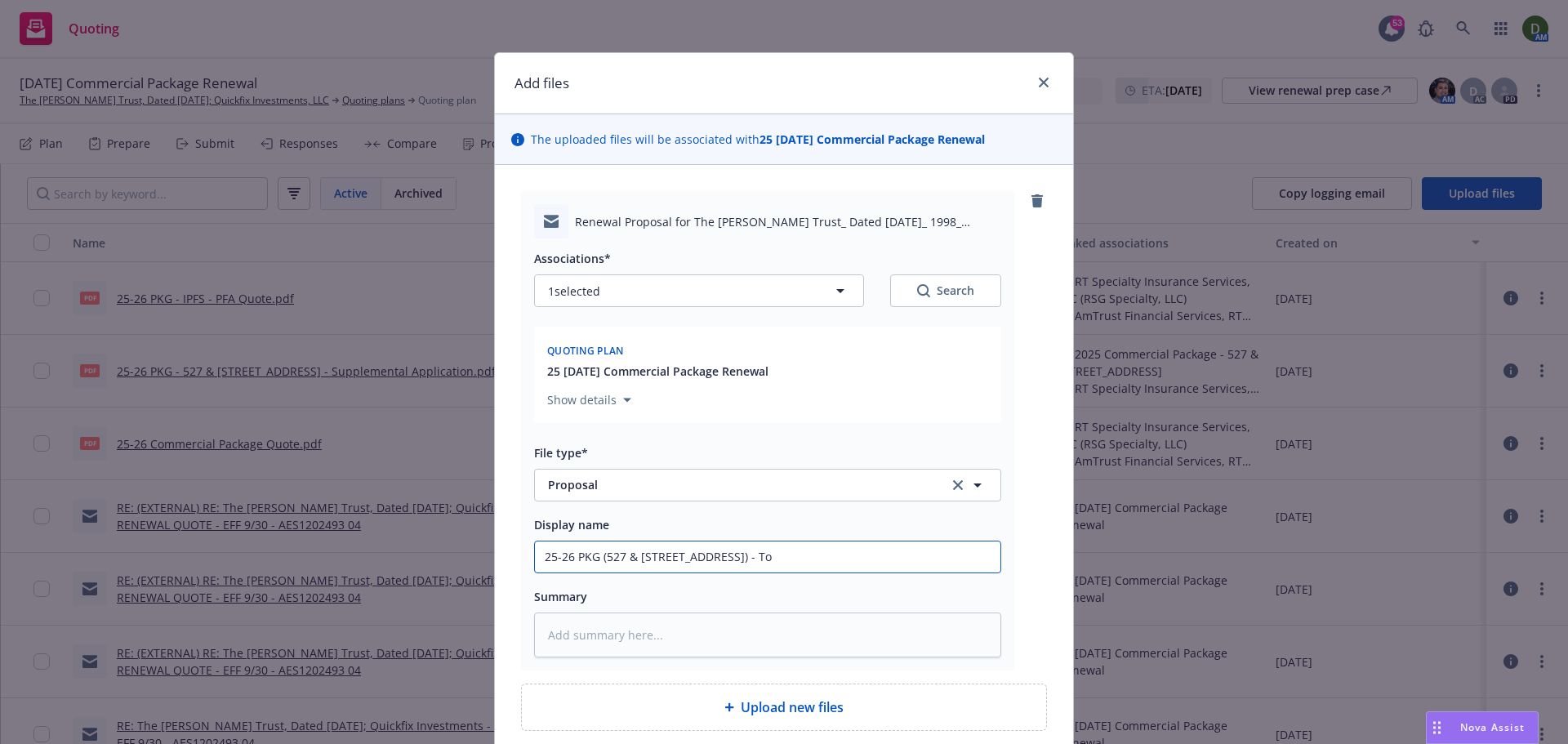
type input "25-26 PKG (527 & 529 W 82nd St.) - To"
type textarea "x"
type input "25-26 PKG (527 & 529 W 82nd St.) - To i"
type textarea "x"
type input "25-26 PKG (527 & 529 W 82nd St.) - To in"
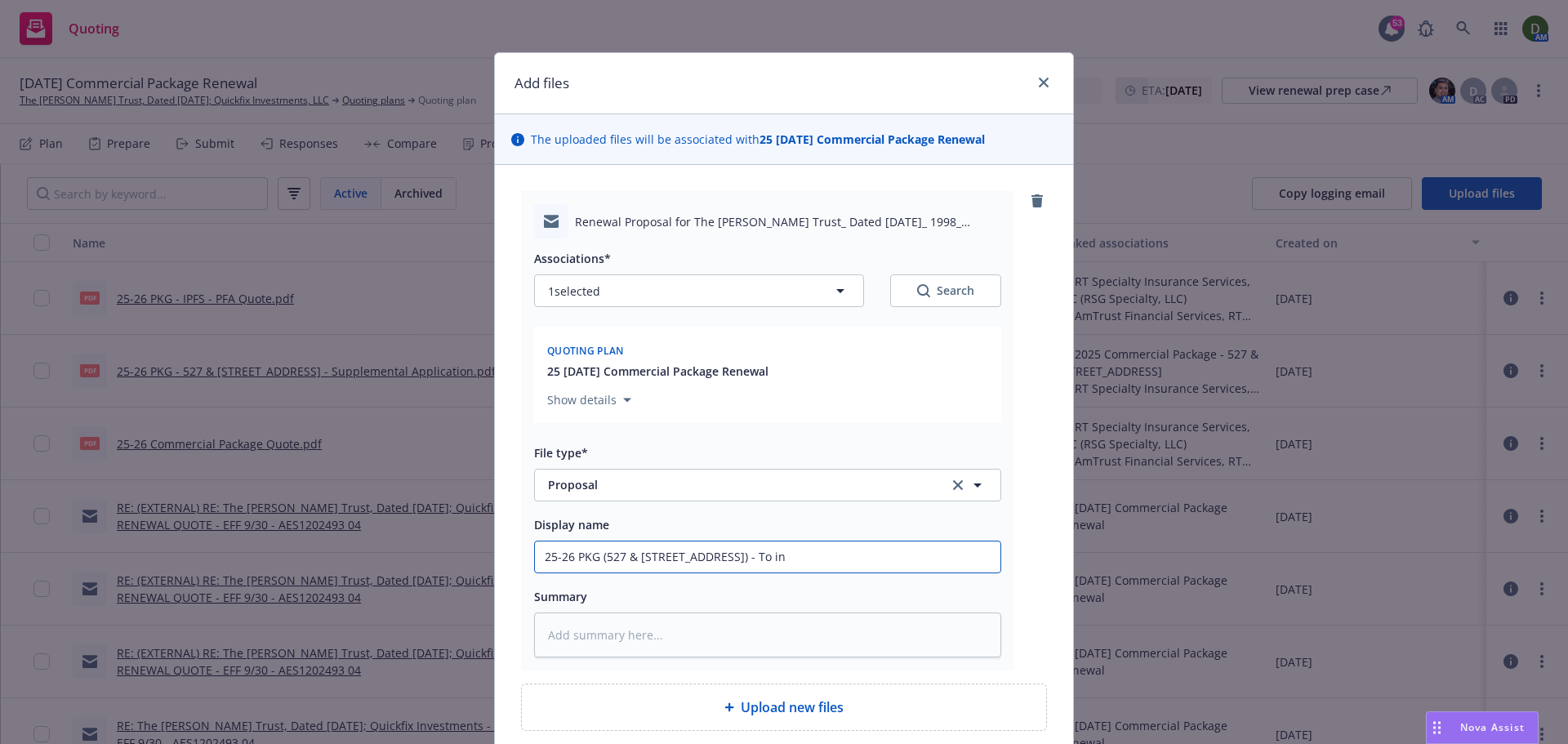
type textarea "x"
type input "25-26 PKG (527 & 529 W 82nd St.) - To ins"
type textarea "x"
type input "25-26 PKG (527 & 529 W 82nd St.) - To ins"
type textarea "x"
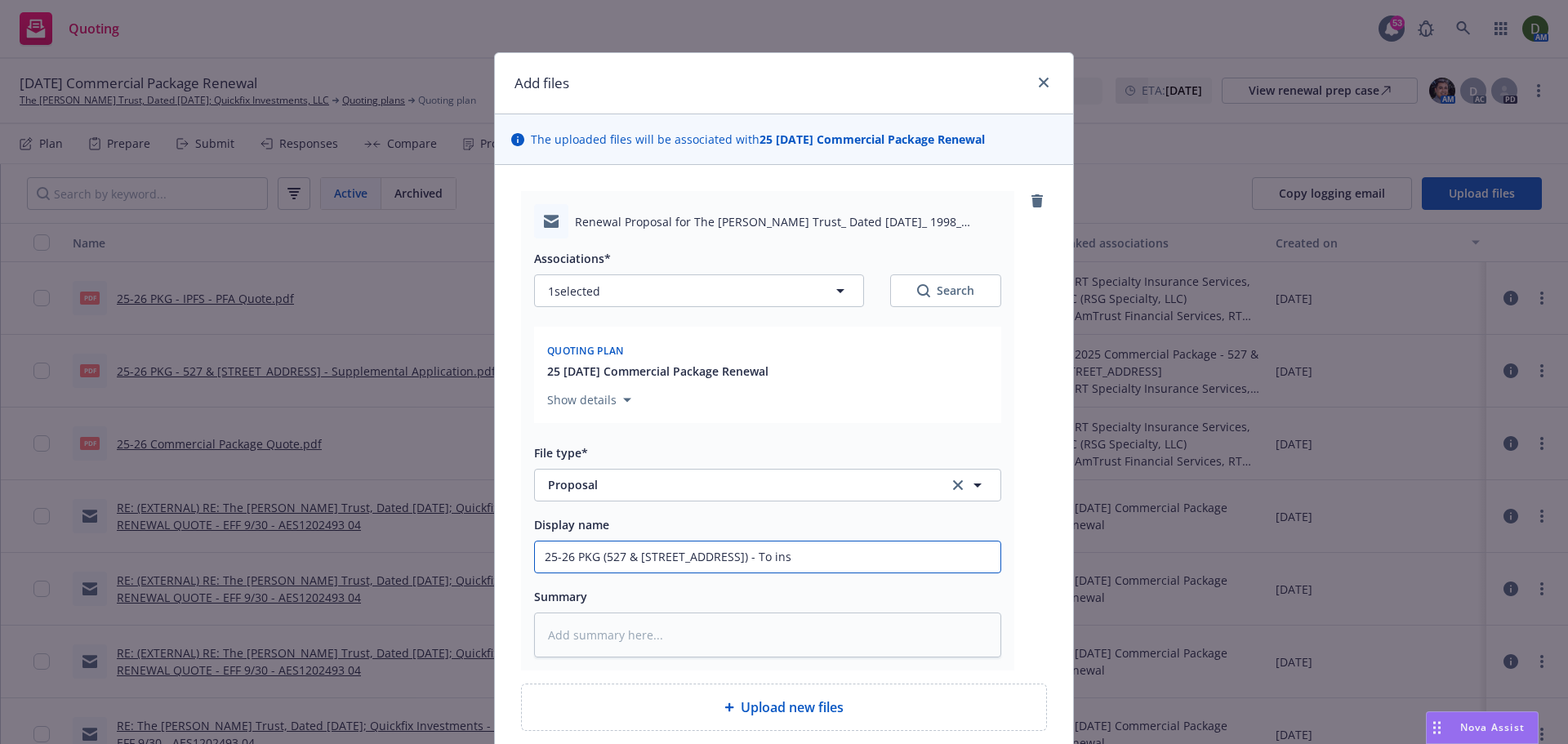
type input "25-26 PKG (527 & 529 W 82nd St.) - To ins -"
type textarea "x"
type input "25-26 PKG (527 & 529 W 82nd St.) - To ins -"
type textarea "x"
type input "25-26 PKG (527 & 529 W 82nd St.) - To ins - P"
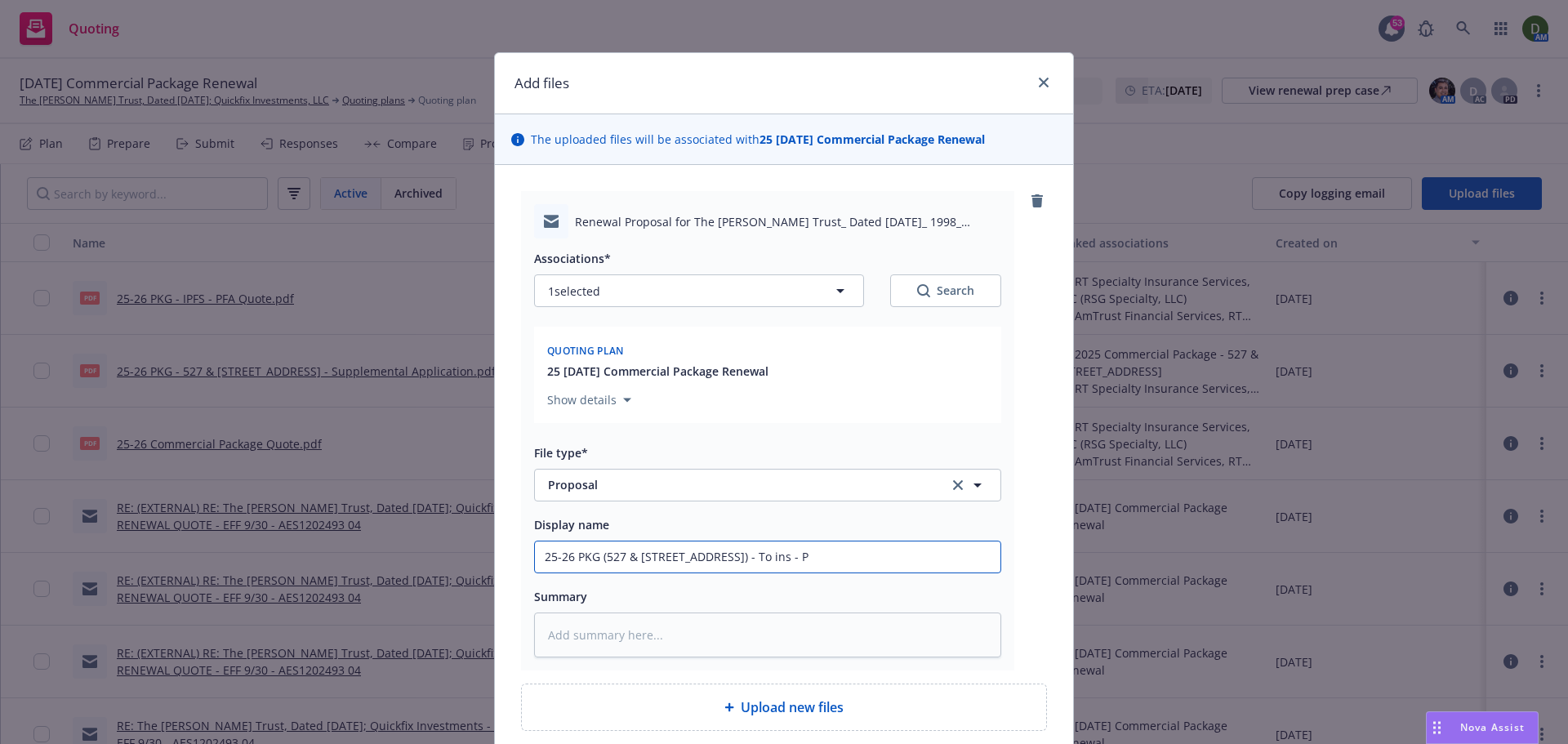
type textarea "x"
type input "25-26 PKG (527 & 529 W 82nd St.) - To ins - Pr"
type textarea "x"
type input "25-26 PKG (527 & 529 W 82nd St.) - To ins - Pro"
type textarea "x"
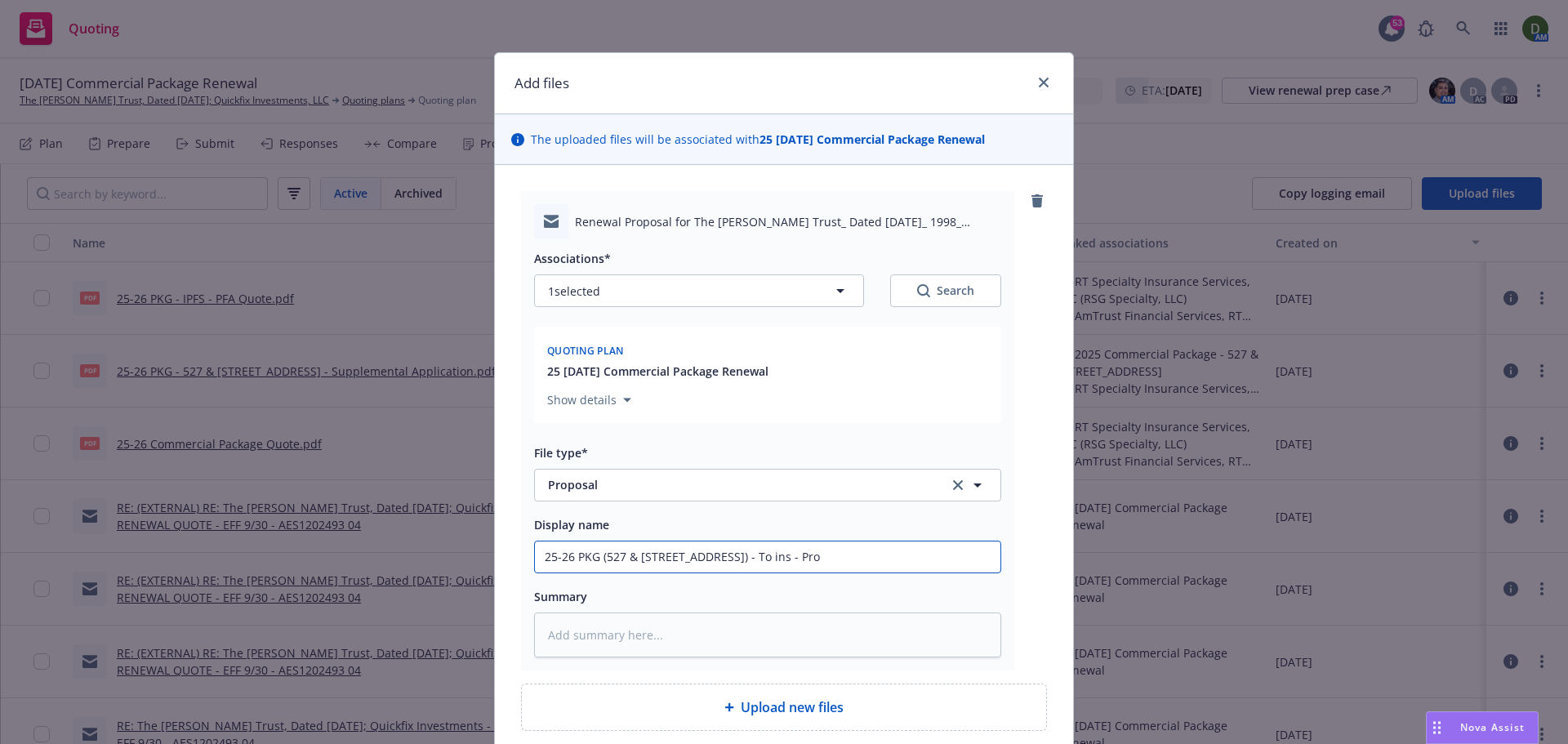
type input "25-26 PKG (527 & 529 W 82nd St.) - To ins - Prop"
type textarea "x"
type input "25-26 PKG (527 & 529 W 82nd St.) - To ins - Propo"
type textarea "x"
type input "25-26 PKG (527 & 529 W 82nd St.) - To ins - Propos"
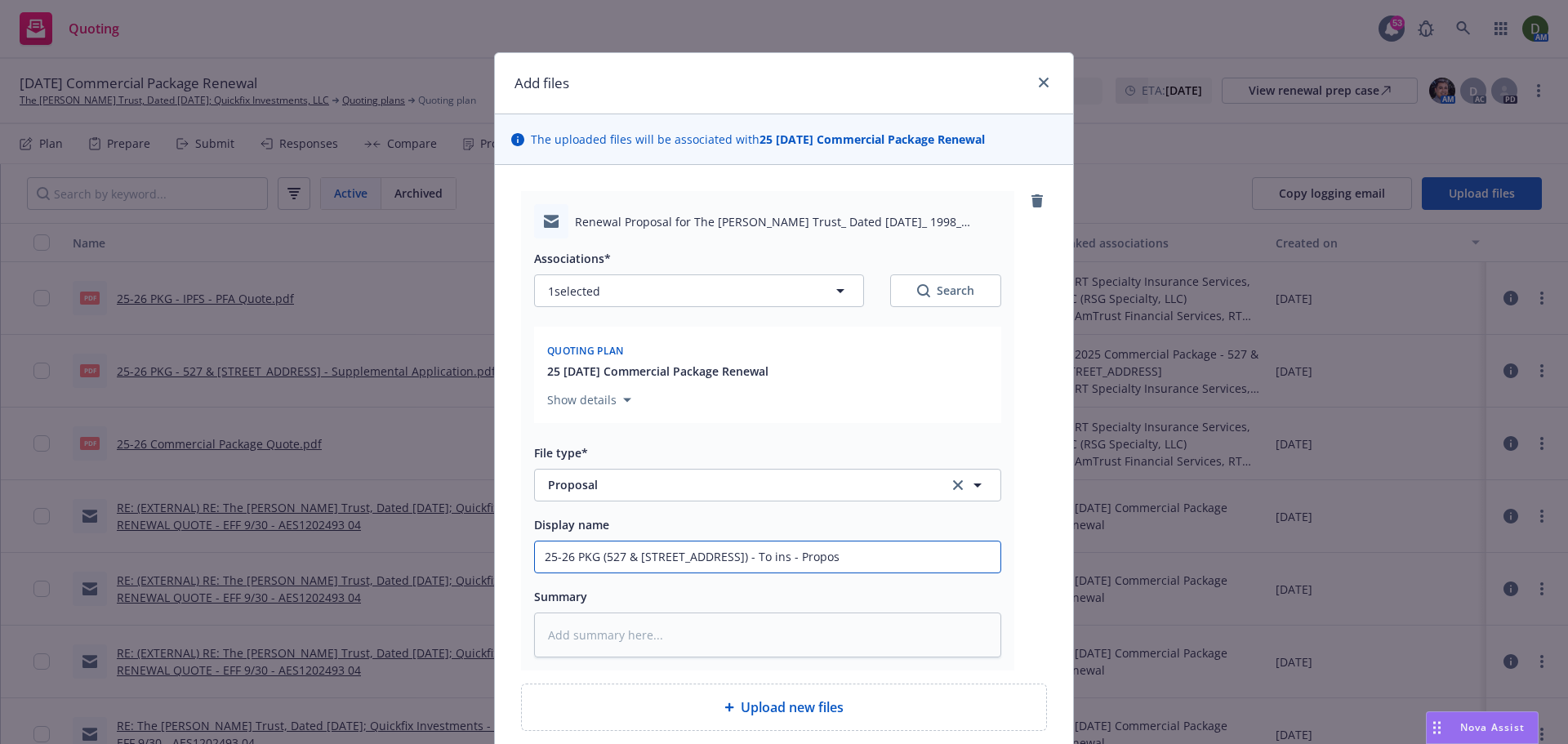
type textarea "x"
type input "25-26 PKG (527 & 529 W 82nd St.) - To ins - Proposa"
type textarea "x"
type input "25-26 PKG (527 & 529 W 82nd St.) - To ins - Proposal"
type textarea "x"
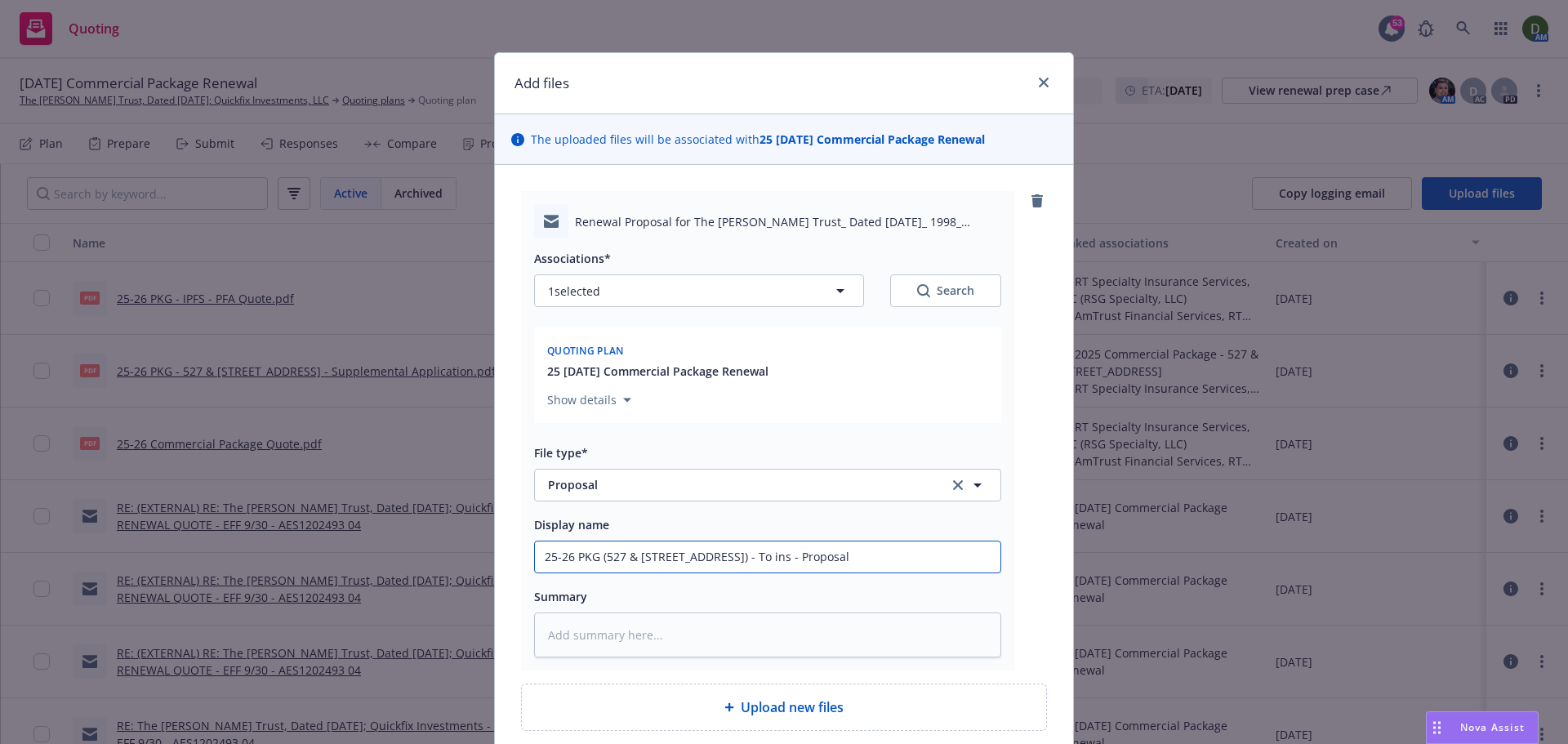
type input "25-26 PKG (527 & 529 W 82nd St.) - To ins - Proposal l"
type textarea "x"
type input "25-26 PKG (527 & 529 W 82nd St.) - To ins - Proposal li"
type textarea "x"
type input "25-26 PKG (527 & 529 W 82nd St.) - To ins - Proposal lik"
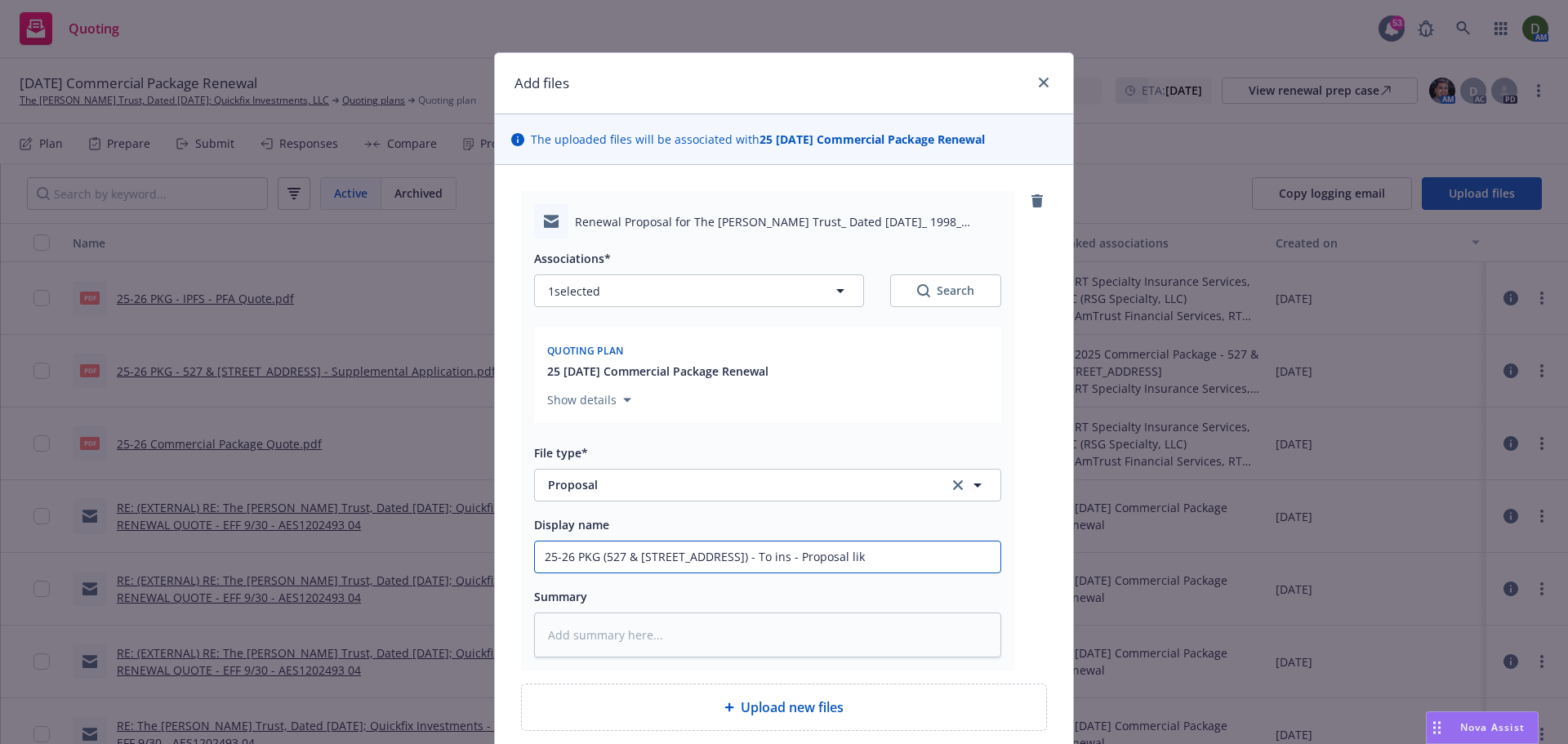
type textarea "x"
type input "25-26 PKG (527 & 529 W 82nd St.) - To ins - Proposal li"
type textarea "x"
type input "25-26 PKG (527 & 529 W 82nd St.) - To ins - Proposal link"
type textarea "x"
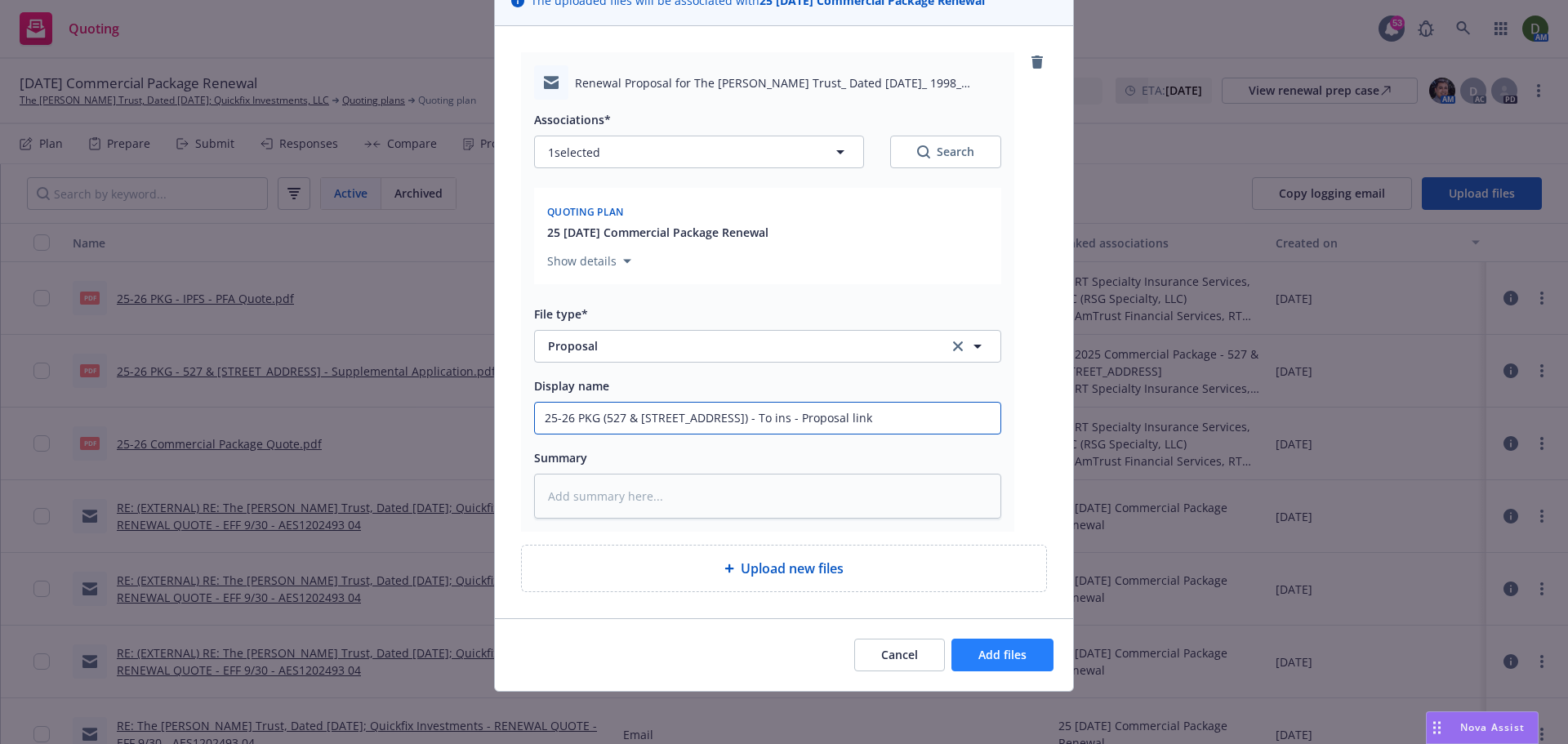
type input "25-26 PKG (527 & 529 W 82nd St.) - To ins - Proposal link"
click at [1024, 650] on button "Add files" at bounding box center [1002, 655] width 102 height 33
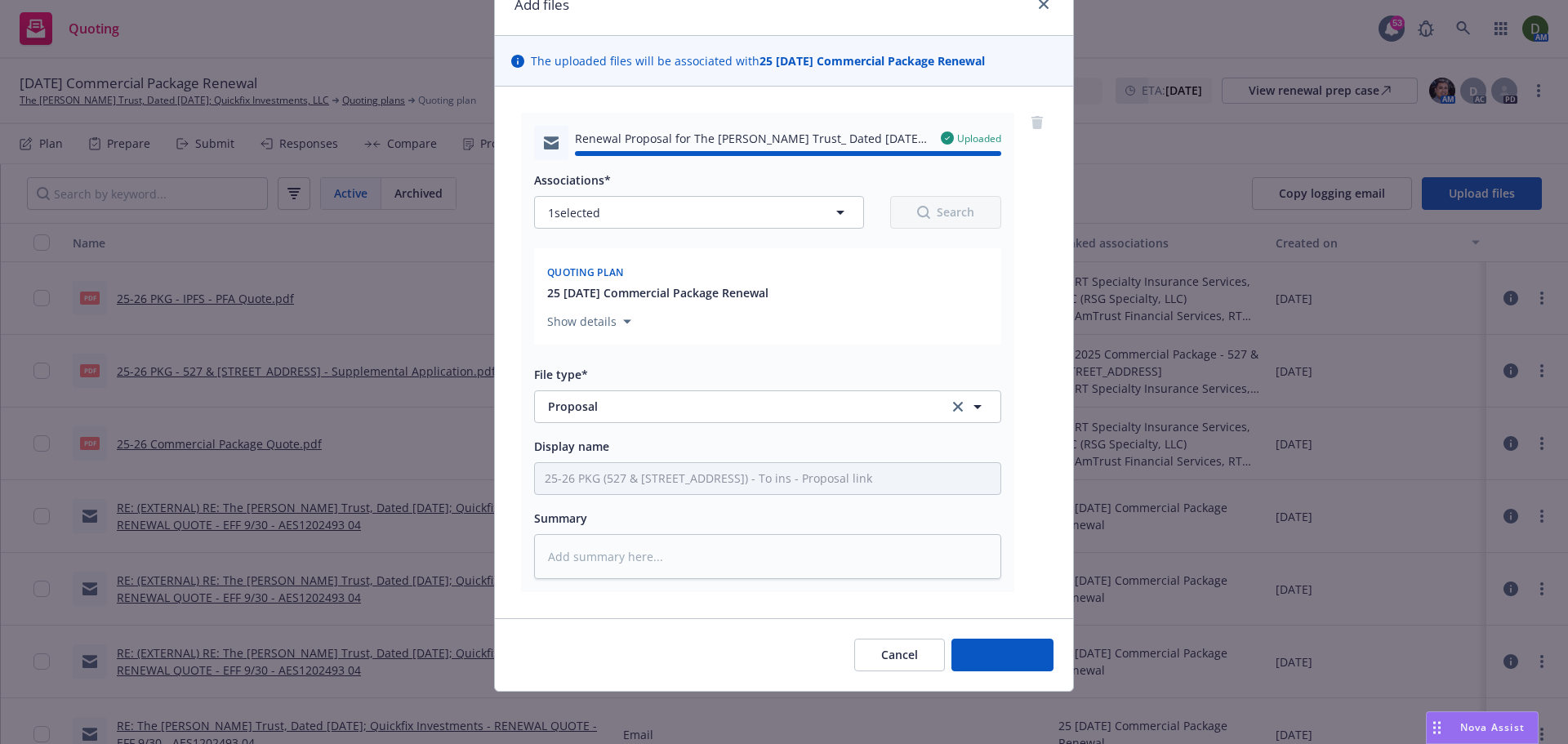
type textarea "x"
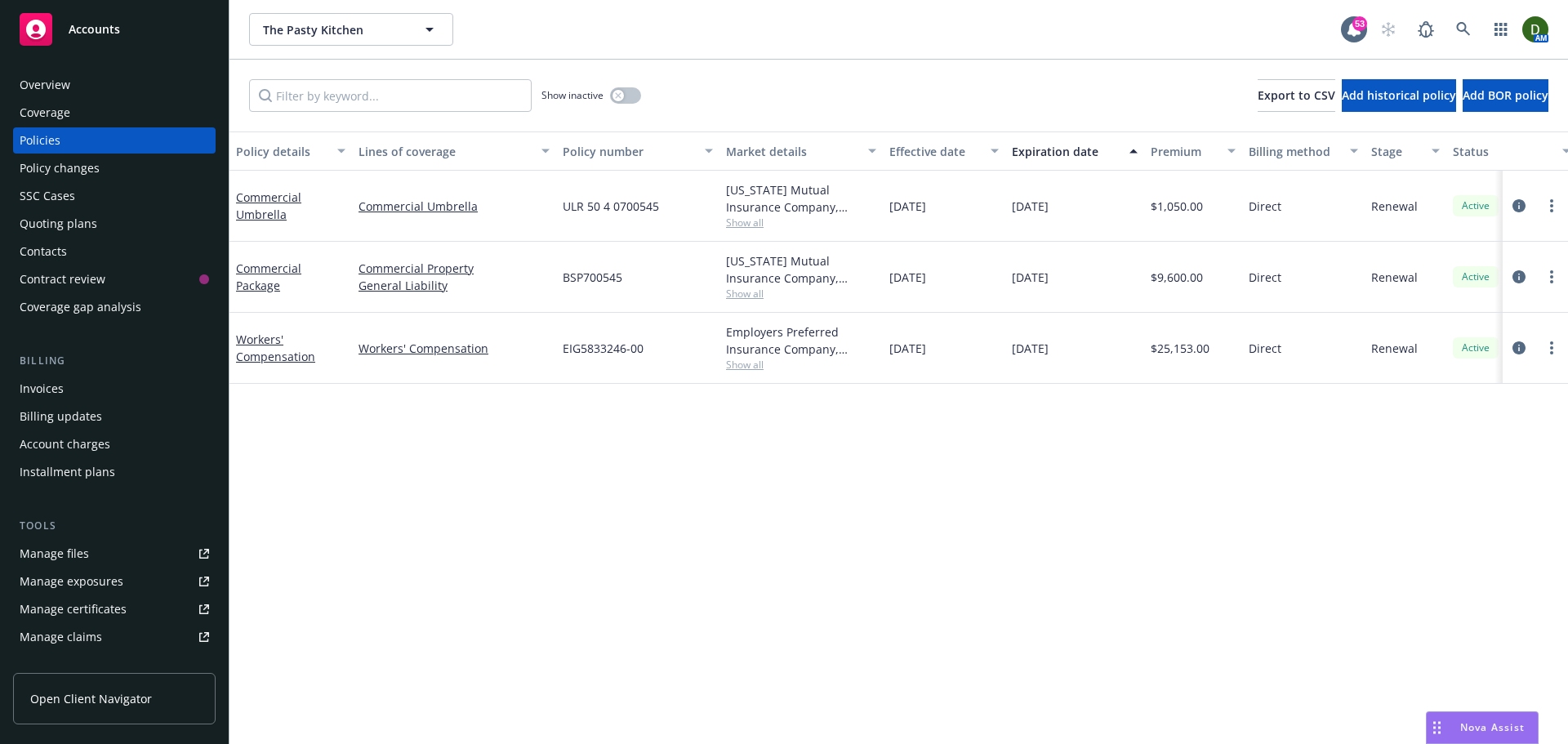
click at [614, 273] on span "BSP700545" at bounding box center [593, 277] width 60 height 17
click at [605, 278] on span "BSP700545" at bounding box center [593, 277] width 60 height 17
click at [603, 280] on span "BSP700545" at bounding box center [593, 277] width 60 height 17
click at [605, 280] on span "BSP700545" at bounding box center [593, 277] width 60 height 17
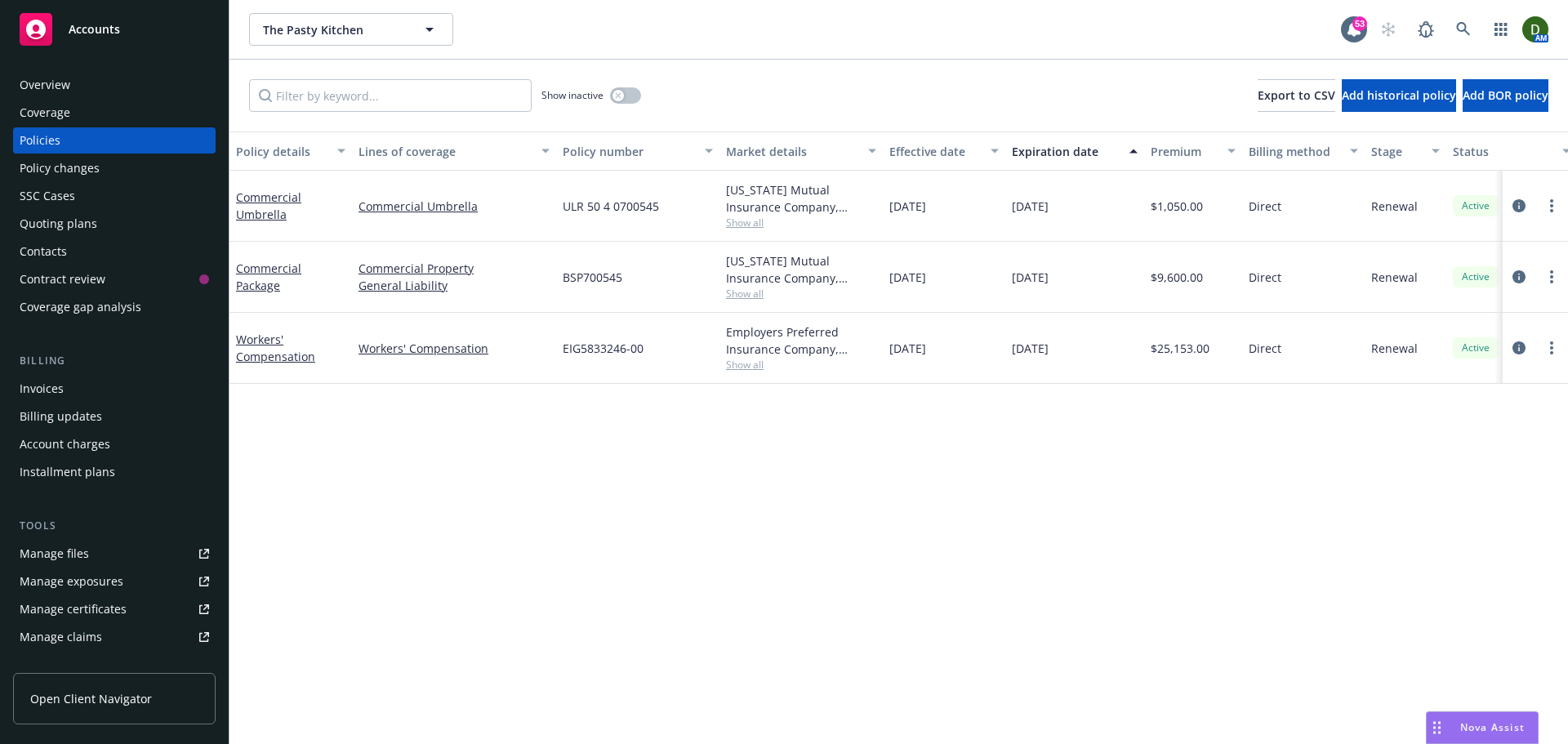
drag, startPoint x: 605, startPoint y: 280, endPoint x: 591, endPoint y: 280, distance: 14.0
click at [591, 280] on span "BSP700545" at bounding box center [593, 277] width 60 height 17
copy span "BSP700545"
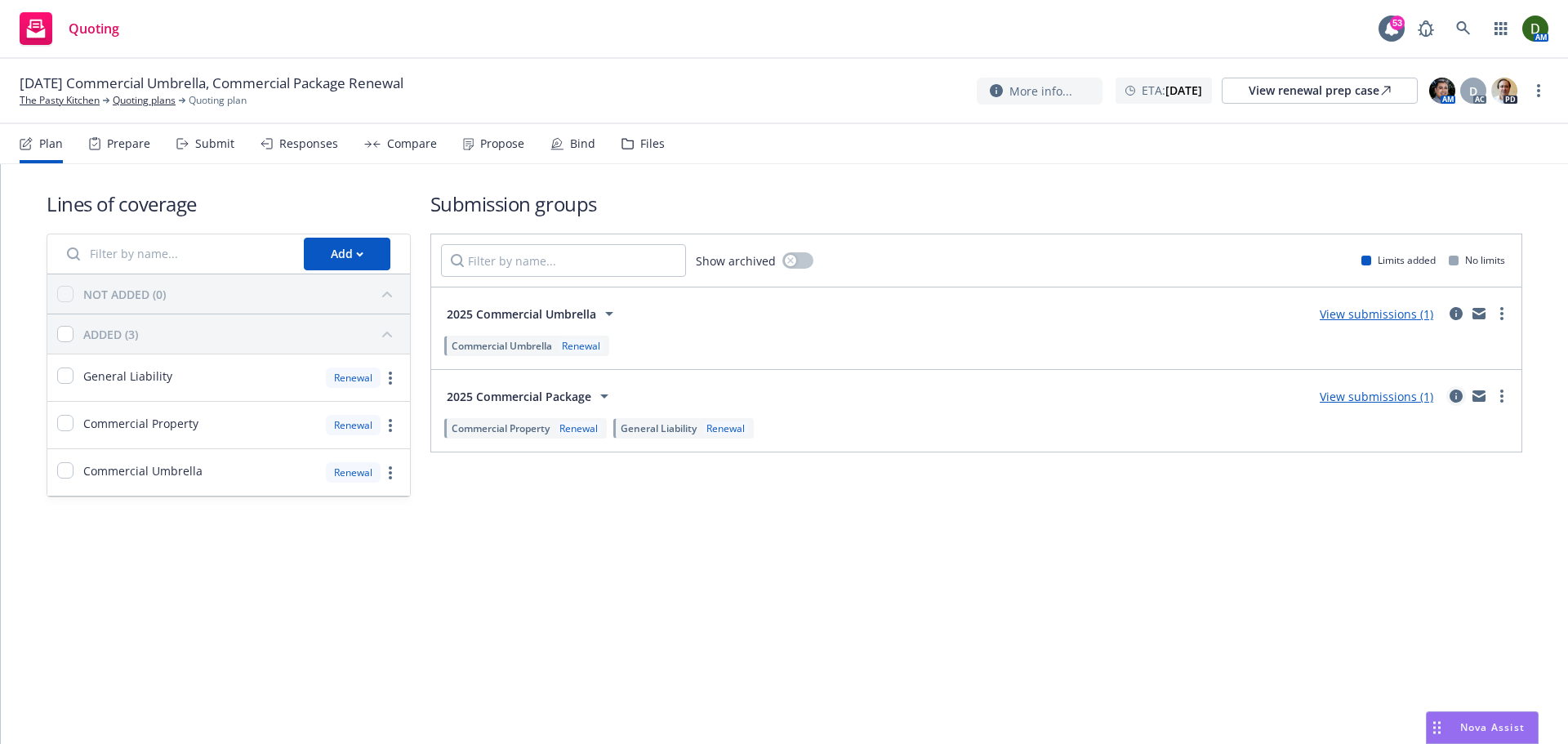
click at [1453, 403] on link "circleInformation" at bounding box center [1456, 395] width 19 height 19
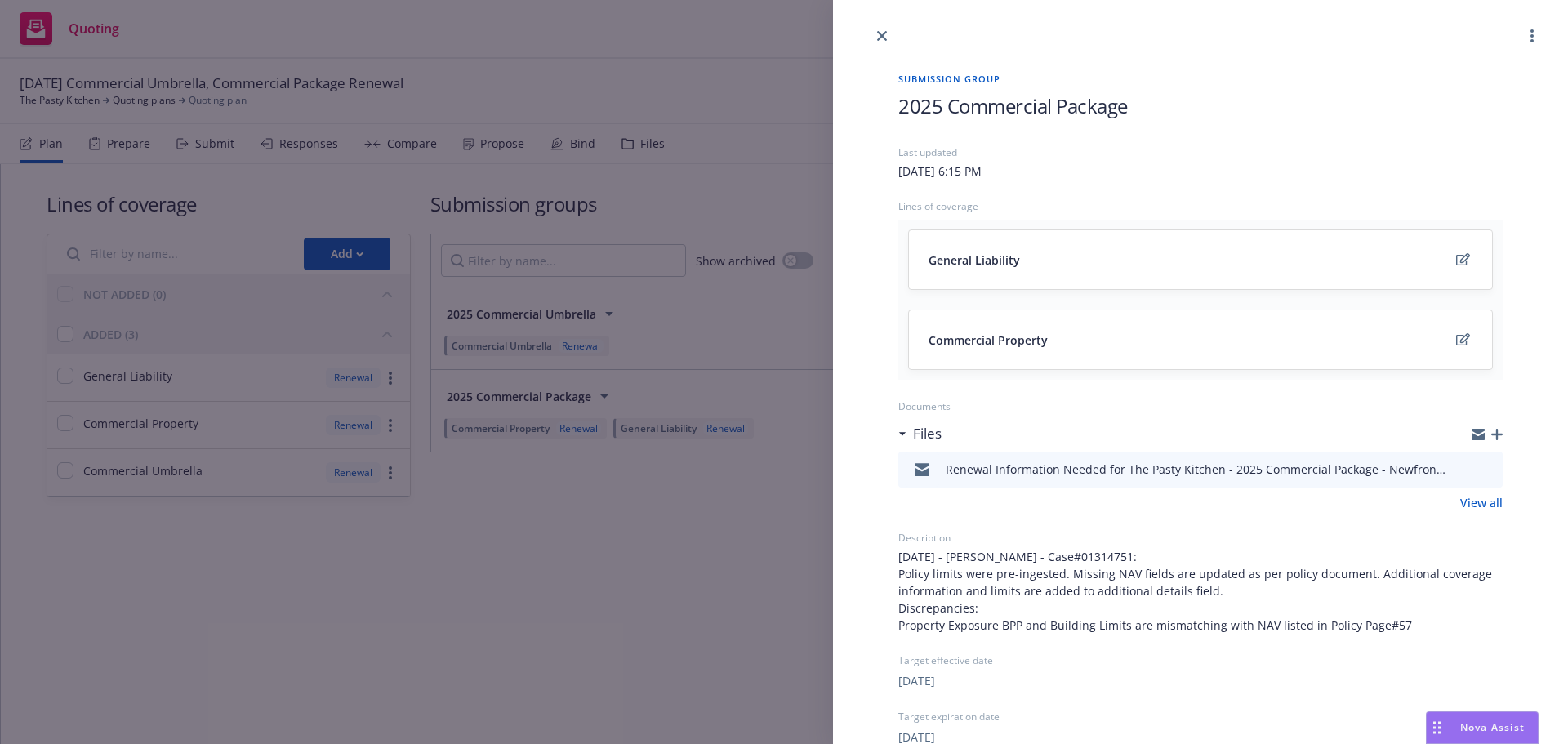
scroll to position [286, 0]
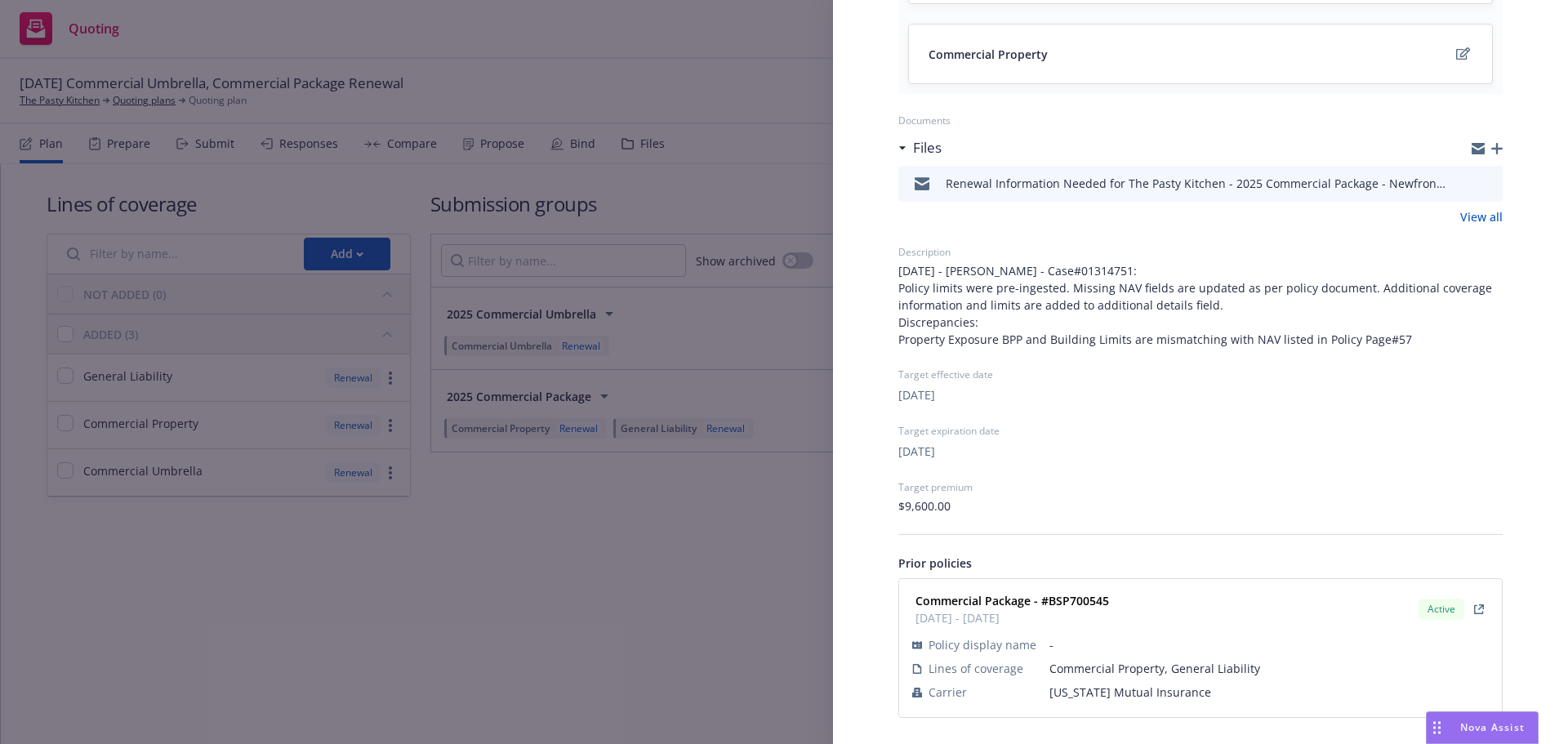
click at [1078, 604] on strong "Commercial Package - #BSP700545" at bounding box center [1012, 600] width 193 height 16
copy strong "BSP700545"
drag, startPoint x: 673, startPoint y: 260, endPoint x: 894, endPoint y: 288, distance: 222.8
click at [679, 261] on div "Submission group 2025 Commercial Package Last updated Friday, June 20, 2025 at …" at bounding box center [784, 372] width 1568 height 744
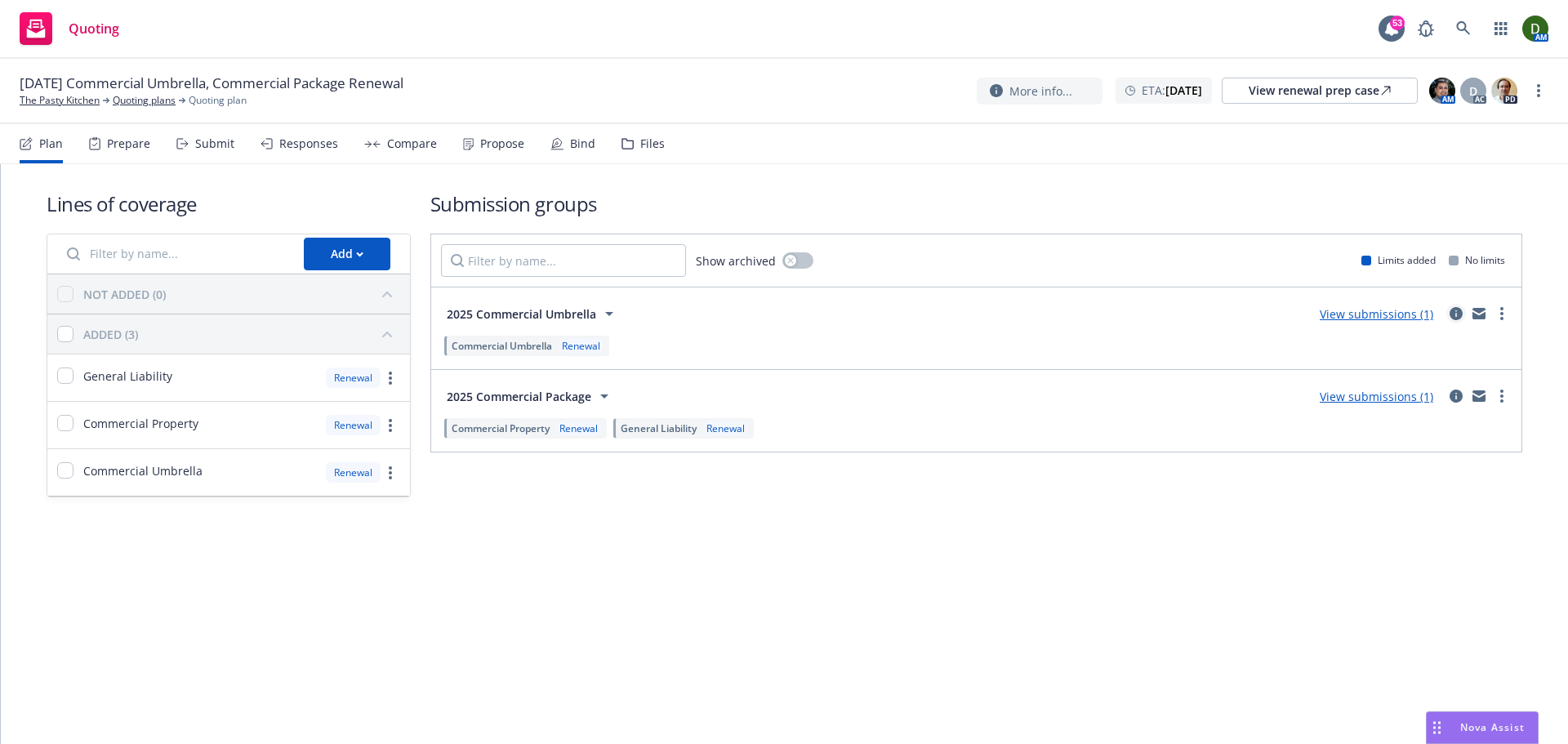
click at [1458, 318] on icon "circleInformation" at bounding box center [1457, 314] width 13 height 13
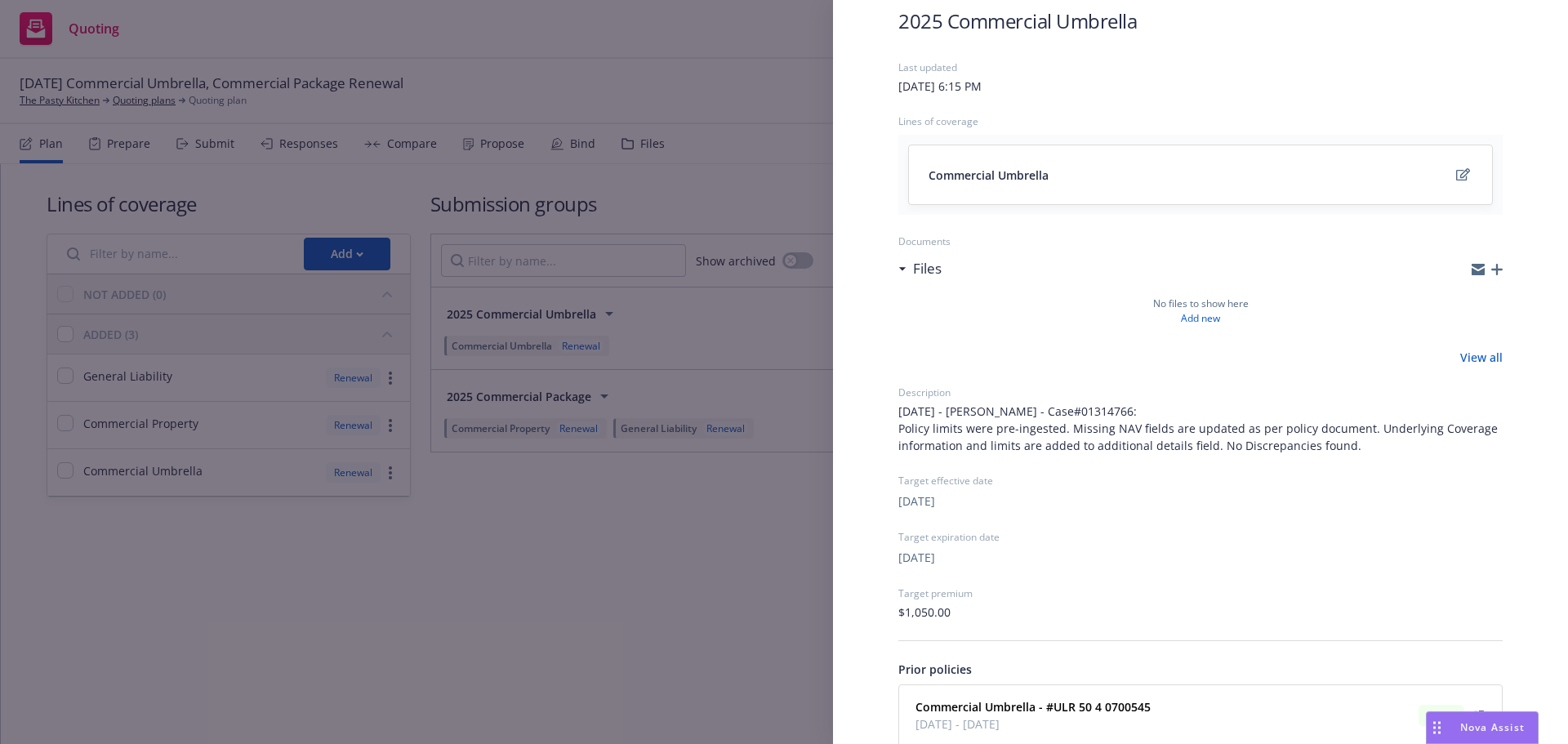
scroll to position [191, 0]
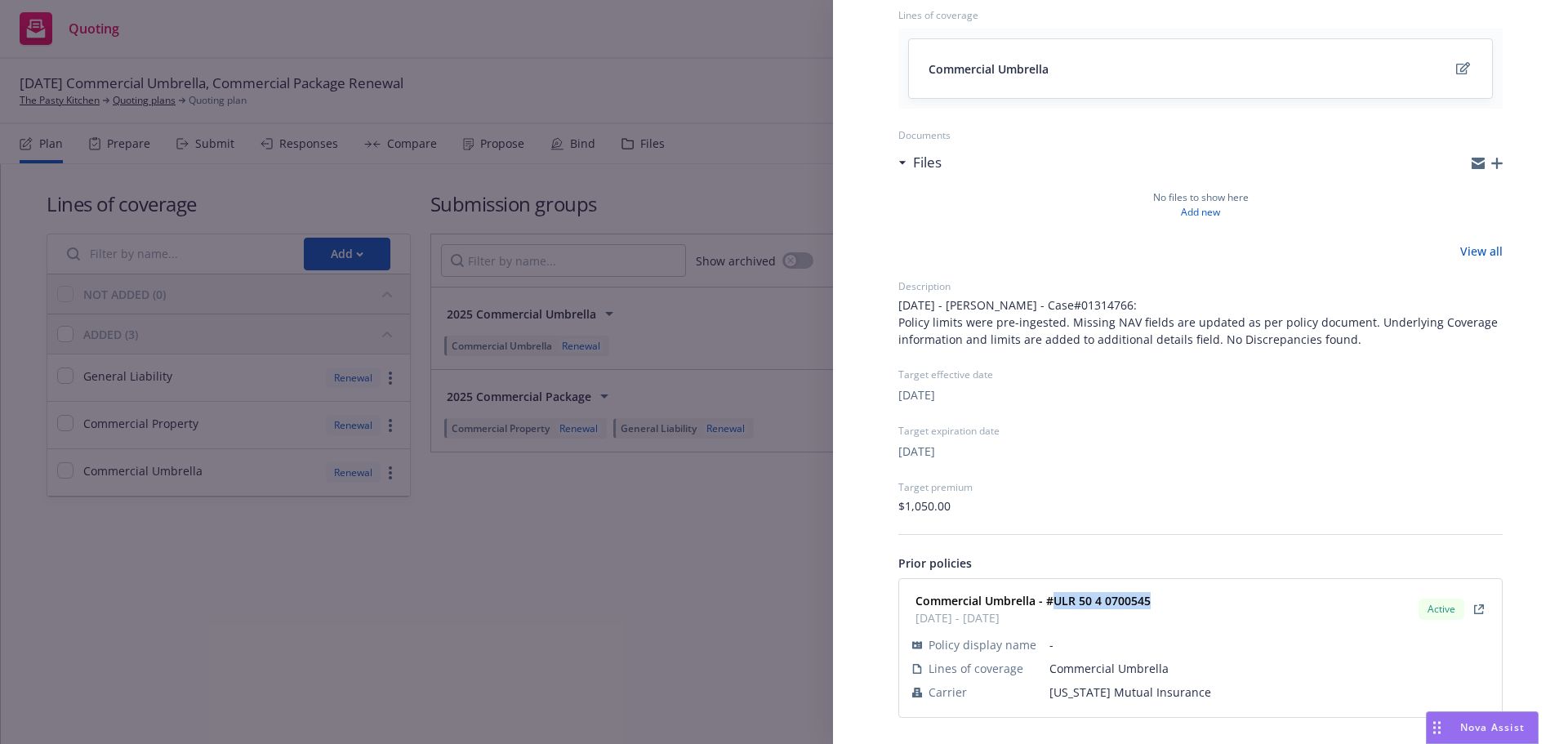
drag, startPoint x: 1157, startPoint y: 600, endPoint x: 1053, endPoint y: 606, distance: 104.2
click at [1053, 606] on div "Commercial Umbrella - #ULR 50 4 0700545 11/18/2024 - 11/18/2025 Active" at bounding box center [1201, 609] width 583 height 40
copy strong "ULR 50 4 0700545"
drag, startPoint x: 662, startPoint y: 201, endPoint x: 636, endPoint y: 202, distance: 26.0
click at [647, 203] on div "Submission group 2025 Commercial Umbrella Last updated Friday, June 20, 2025 at…" at bounding box center [784, 372] width 1568 height 744
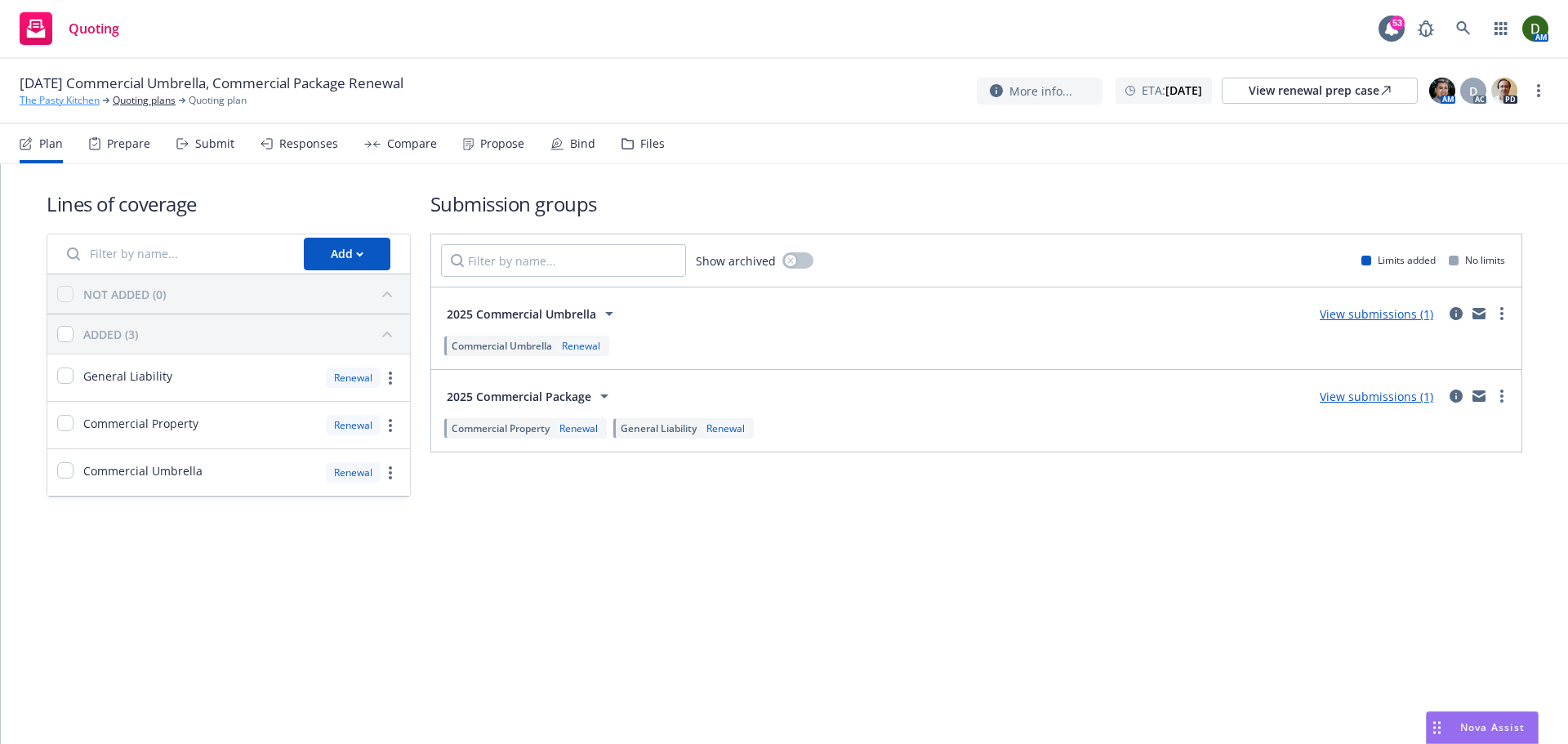
click at [40, 96] on link "The Pasty Kitchen" at bounding box center [59, 100] width 80 height 15
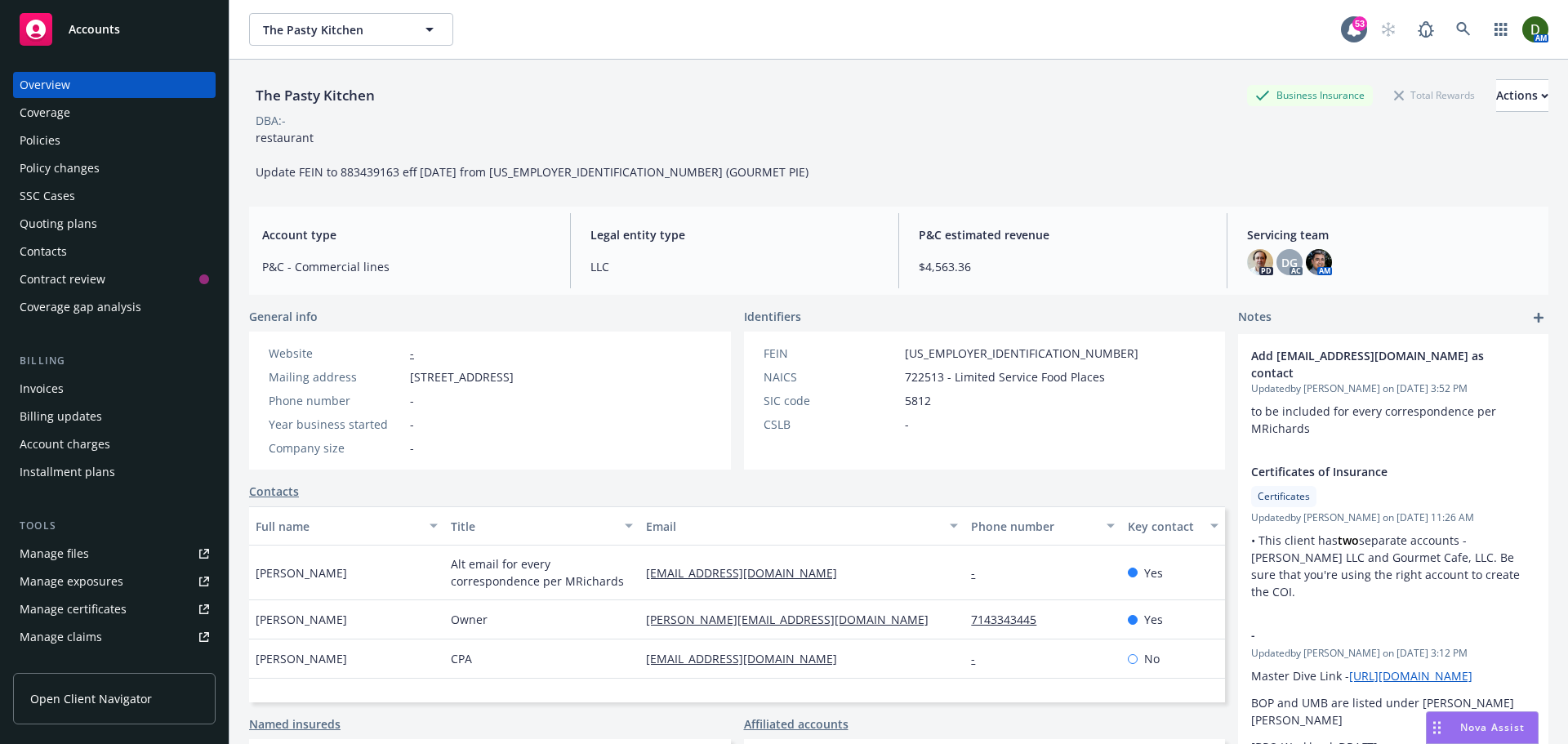
click at [92, 142] on div "Policies" at bounding box center [114, 140] width 190 height 26
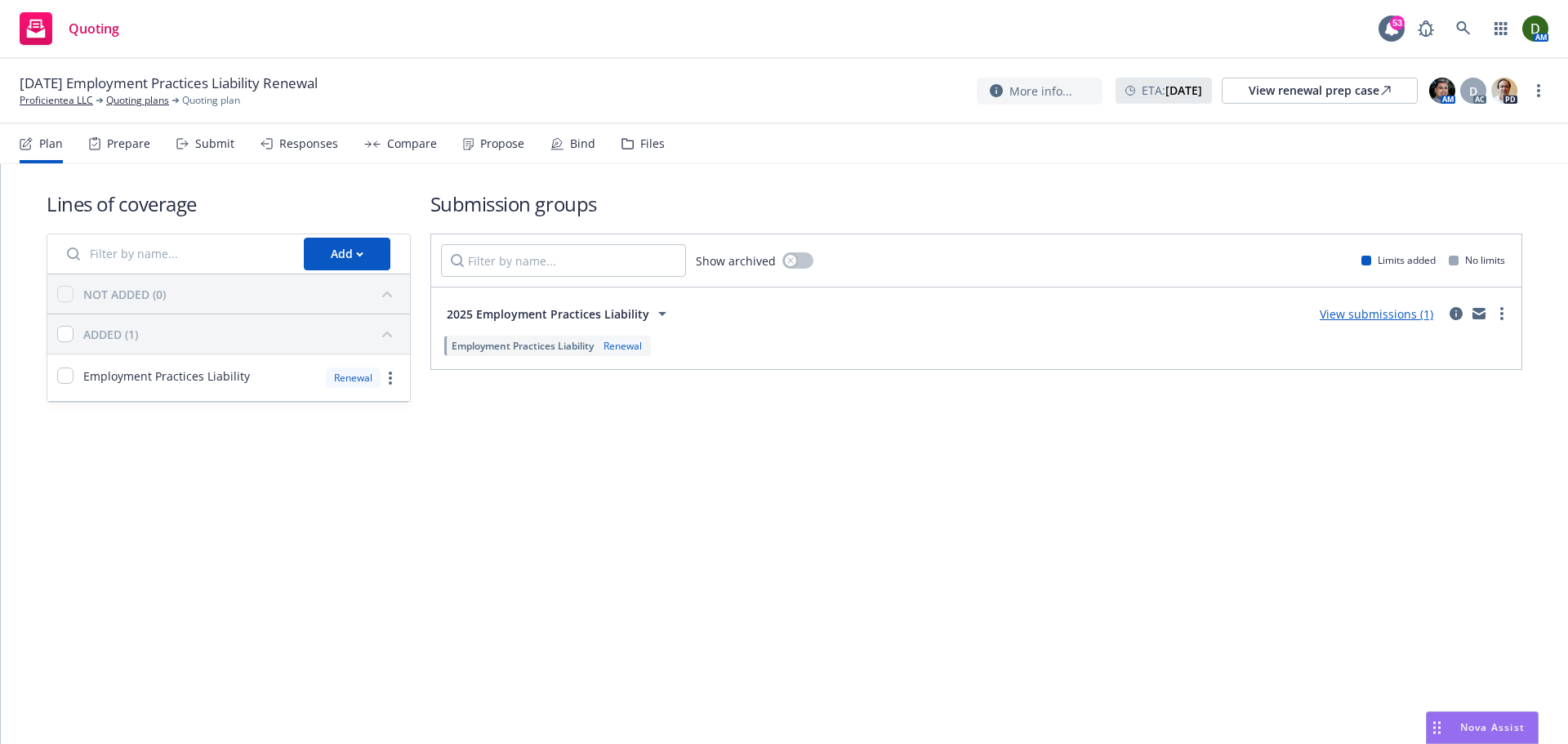
click at [482, 143] on div "Propose" at bounding box center [502, 143] width 44 height 13
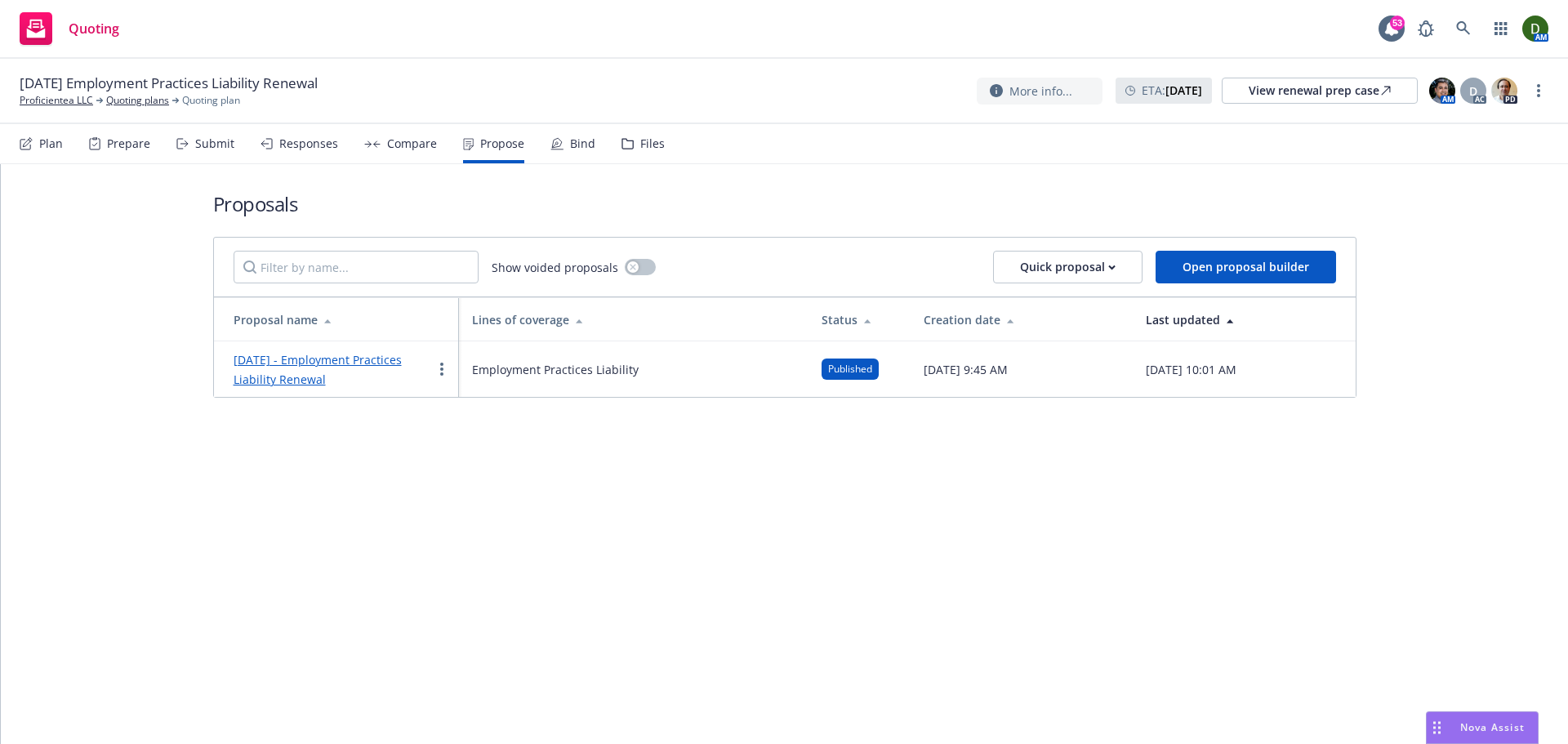
click at [577, 142] on div "Bind" at bounding box center [583, 143] width 26 height 13
